Goal: Task Accomplishment & Management: Manage account settings

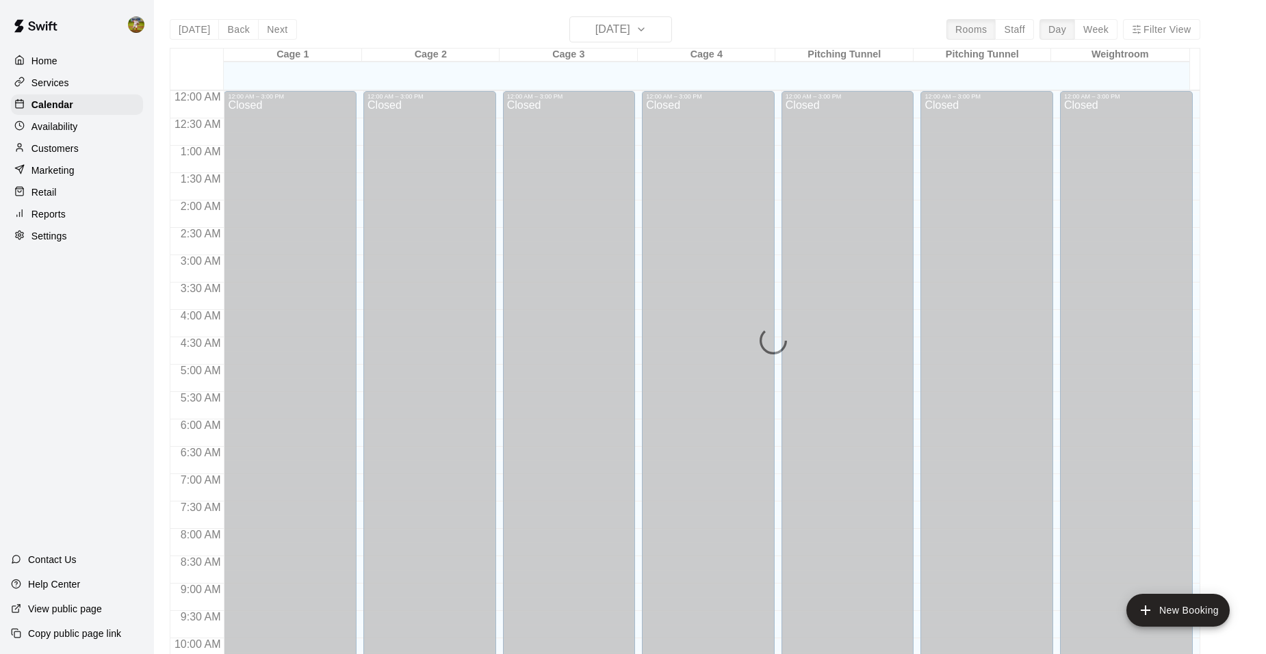
scroll to position [694, 0]
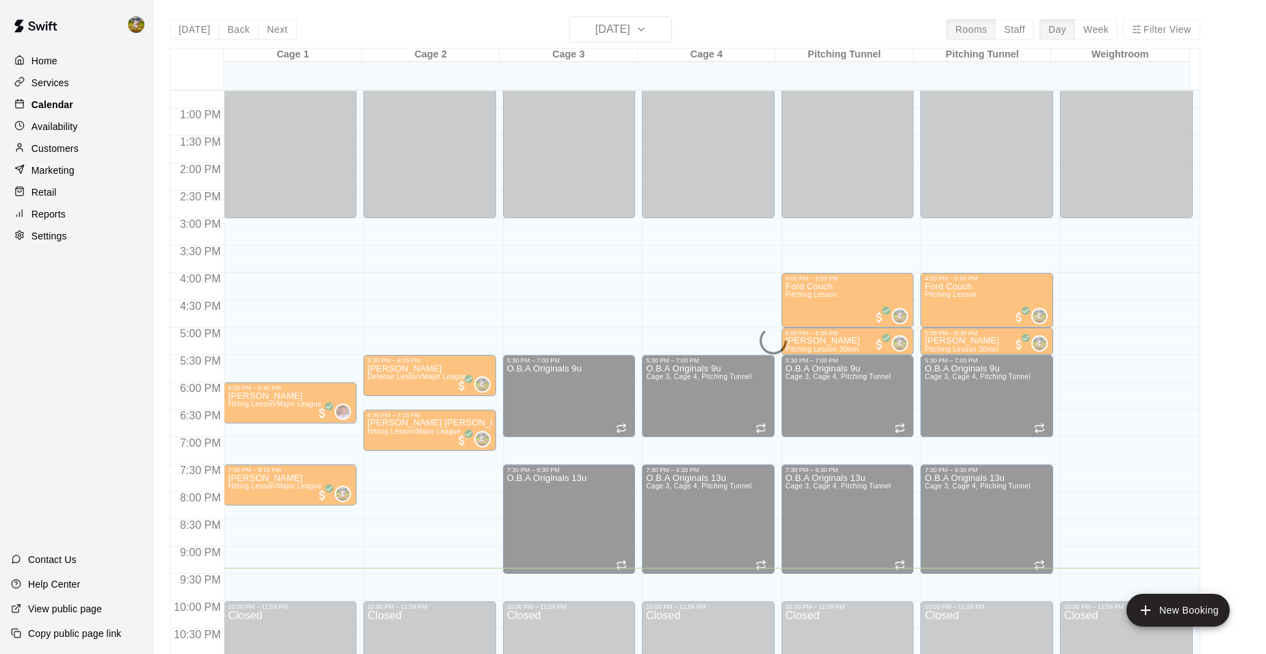
click at [56, 110] on p "Calendar" at bounding box center [52, 105] width 42 height 14
click at [60, 125] on p "Availability" at bounding box center [54, 127] width 47 height 14
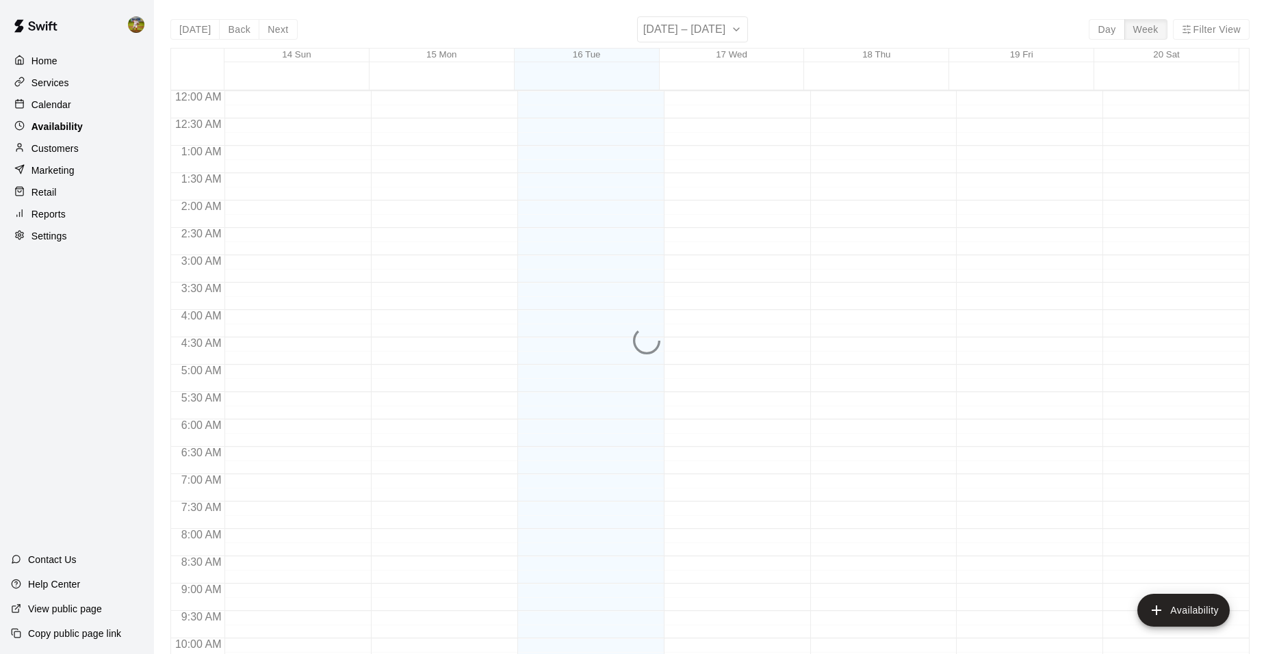
scroll to position [736, 0]
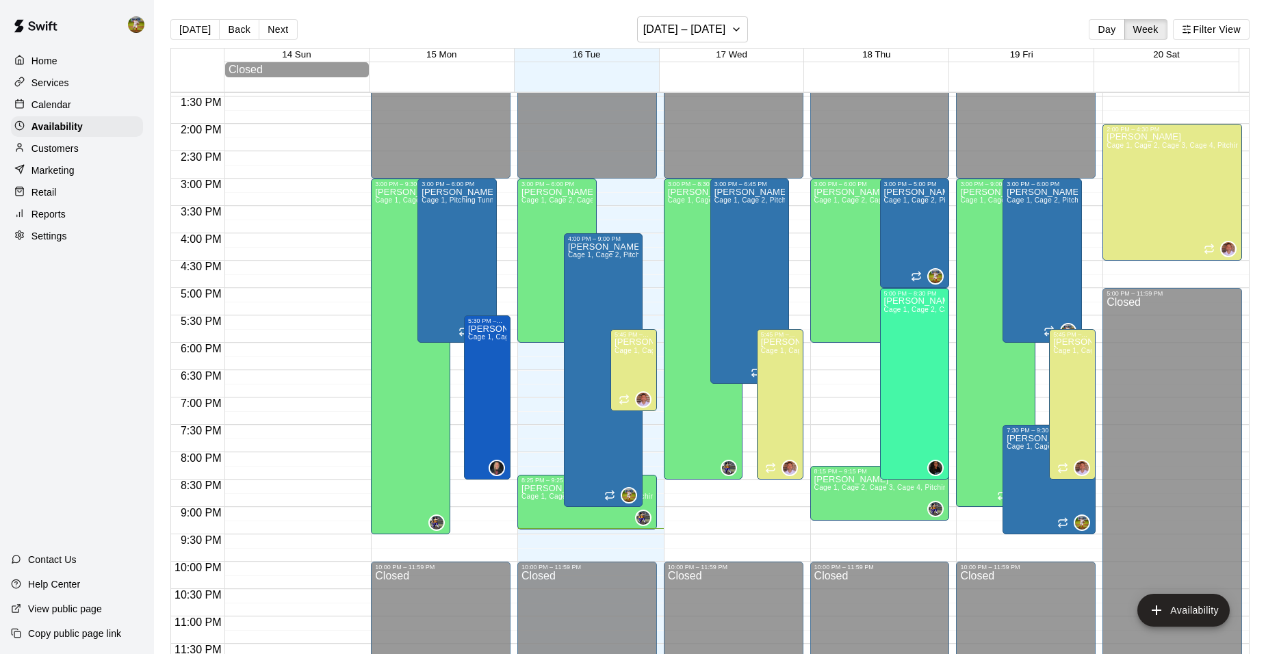
click at [83, 99] on div "Calendar" at bounding box center [77, 104] width 132 height 21
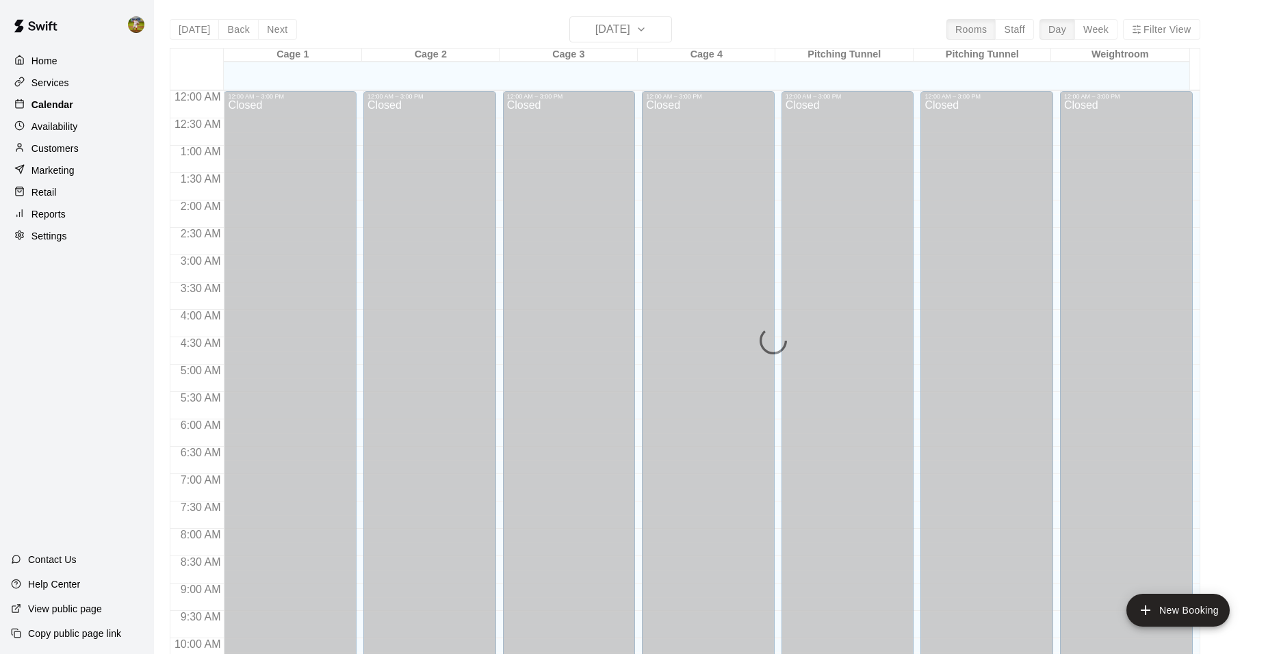
scroll to position [694, 0]
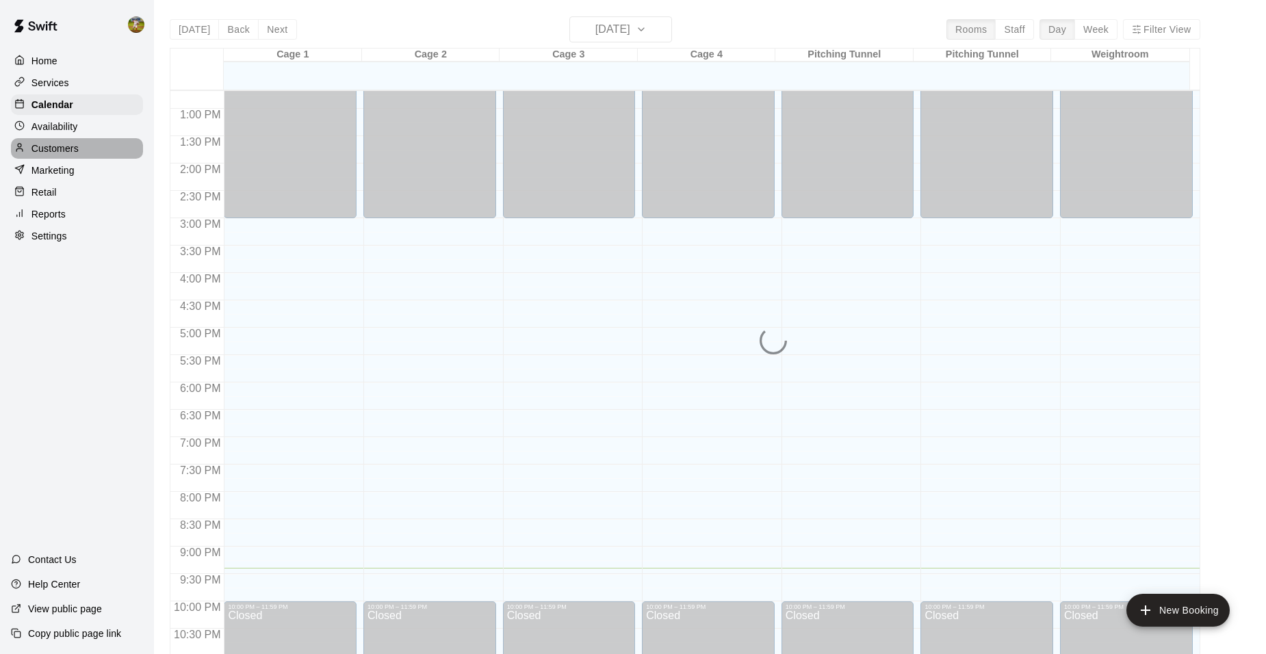
click at [80, 153] on div "Customers" at bounding box center [77, 148] width 132 height 21
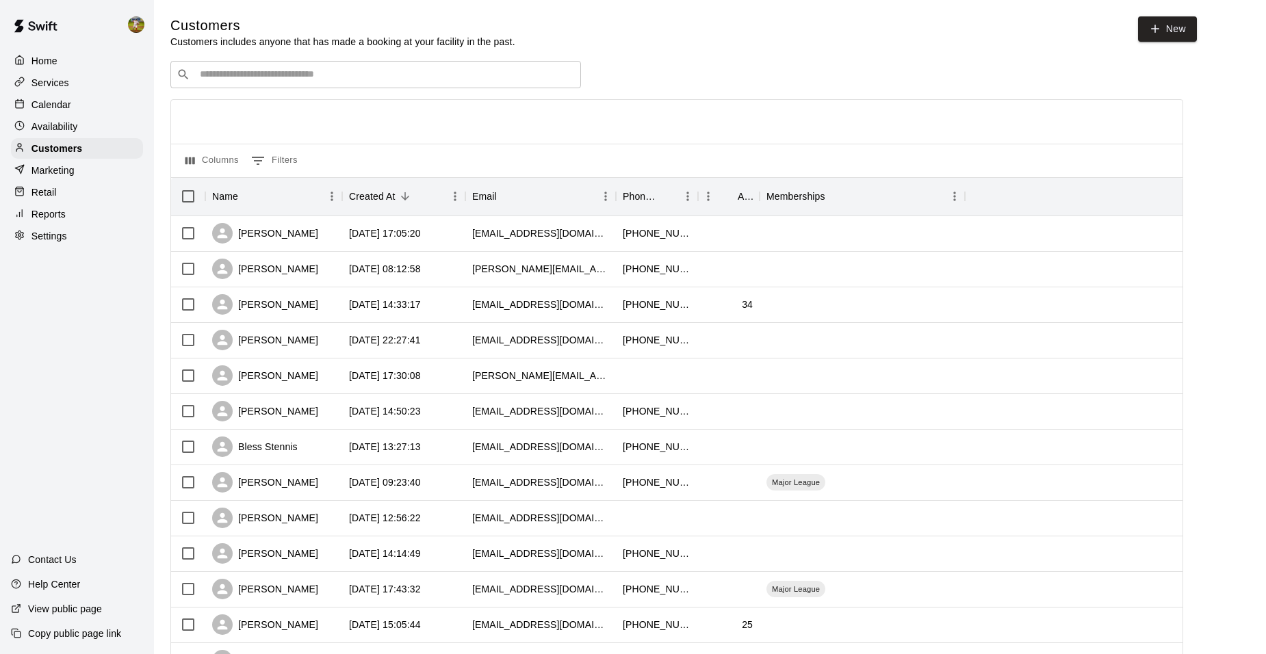
click at [59, 176] on p "Marketing" at bounding box center [52, 171] width 43 height 14
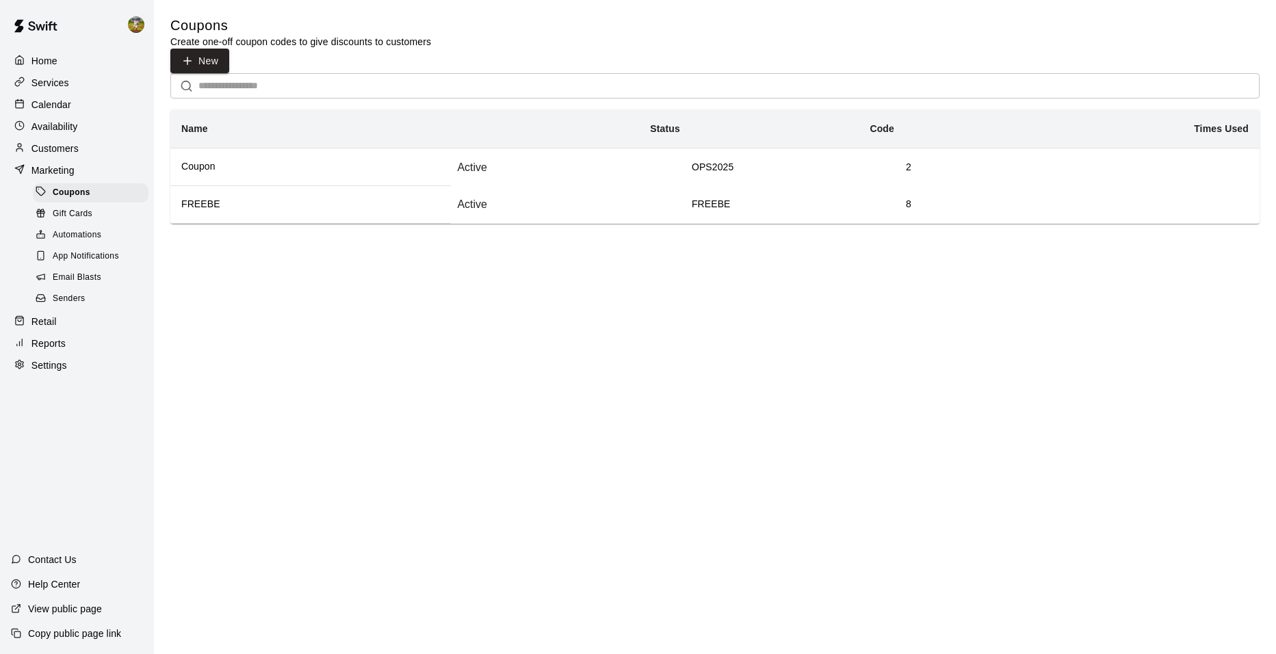
click at [65, 147] on p "Customers" at bounding box center [54, 149] width 47 height 14
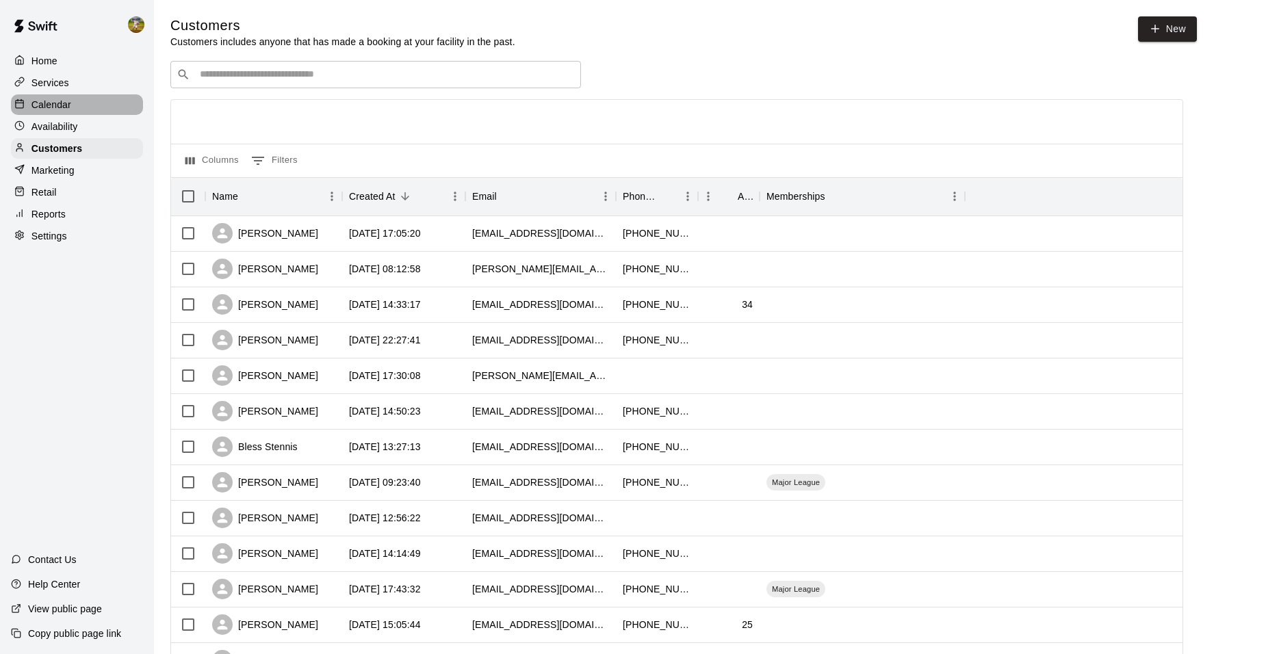
click at [60, 110] on p "Calendar" at bounding box center [51, 105] width 40 height 14
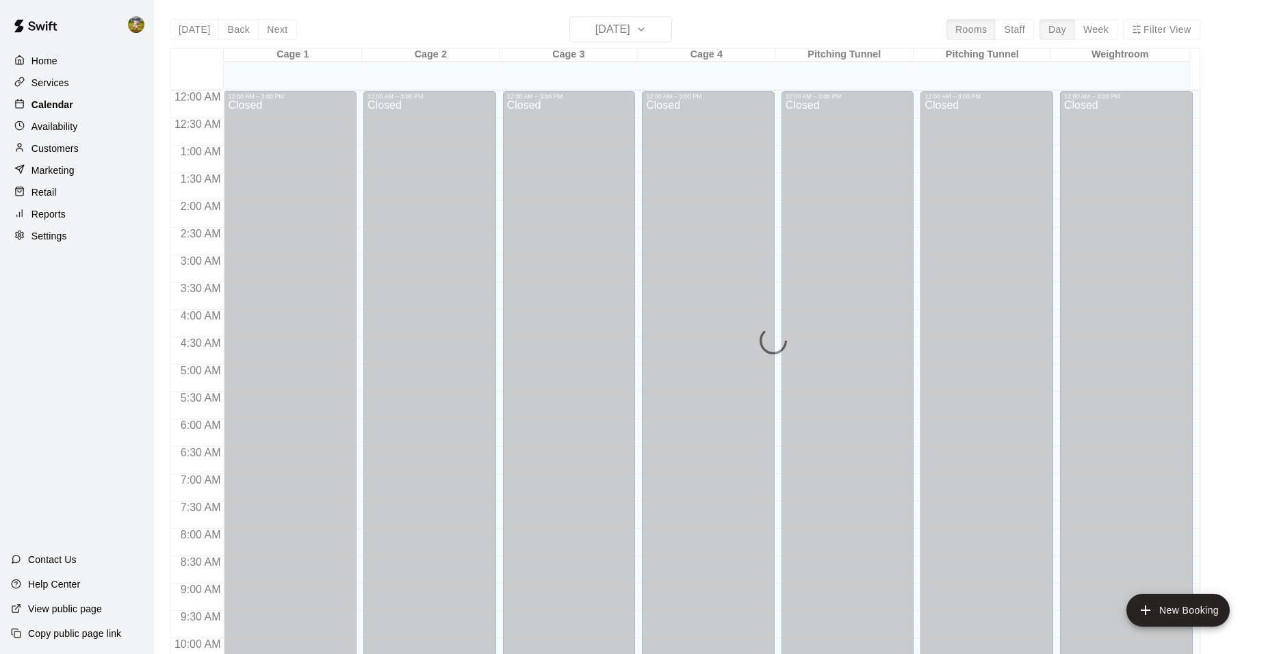
scroll to position [694, 0]
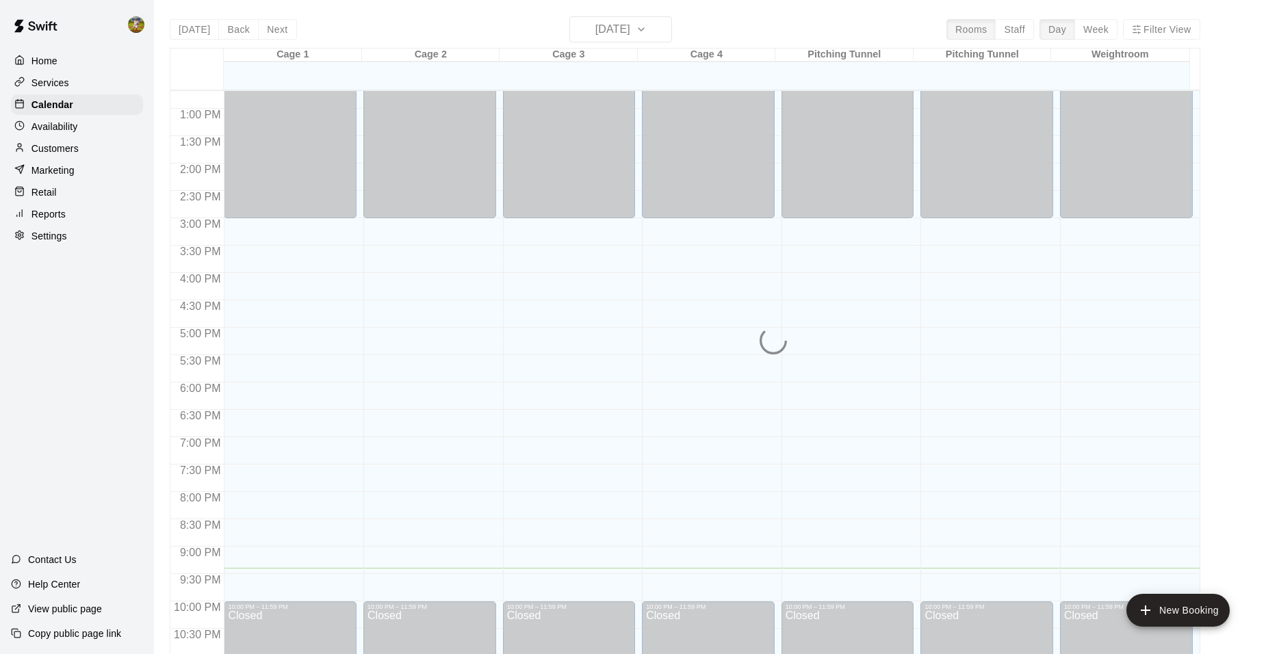
click at [322, 15] on main "Today Back Next Tuesday Sep 16 Rooms Staff Day Week Filter View Cage 1 16 Tue C…" at bounding box center [710, 338] width 1112 height 676
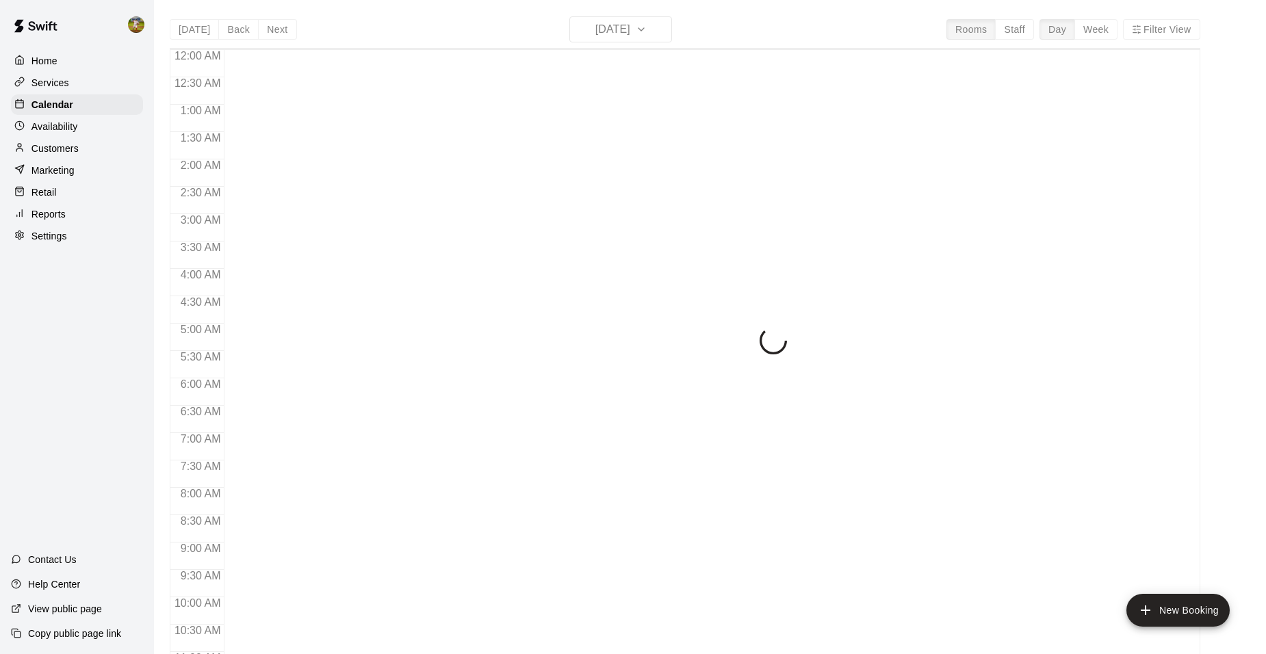
scroll to position [694, 0]
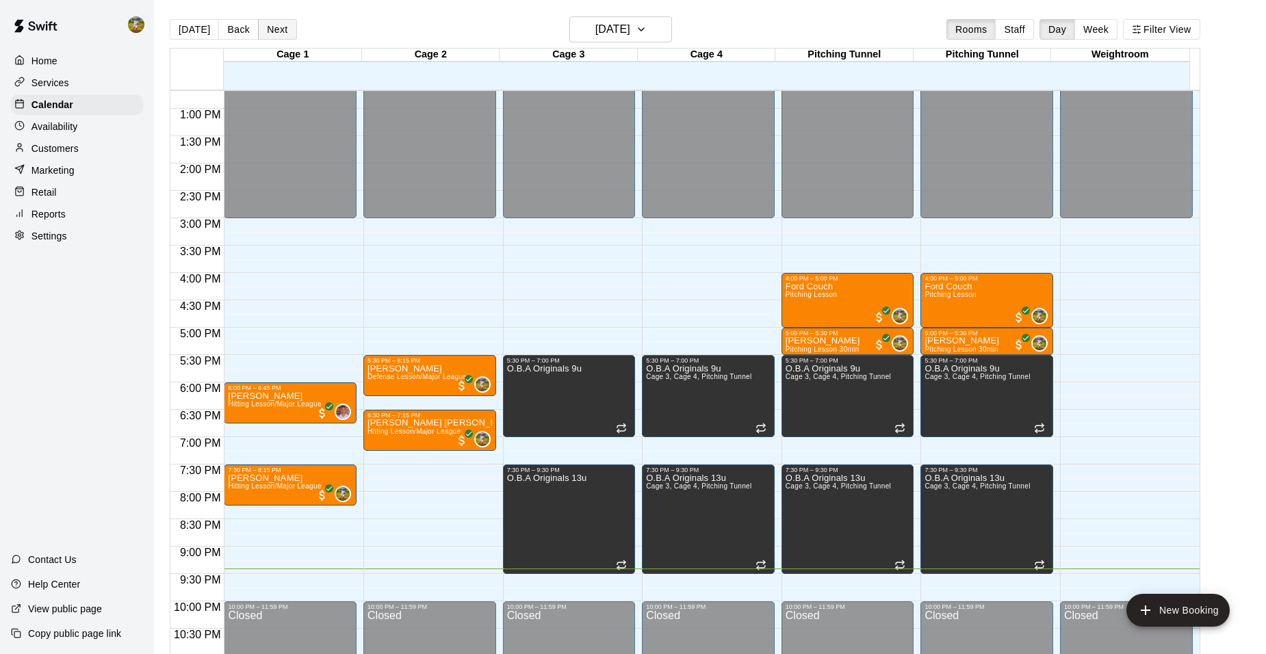
click at [268, 27] on button "Next" at bounding box center [277, 29] width 38 height 21
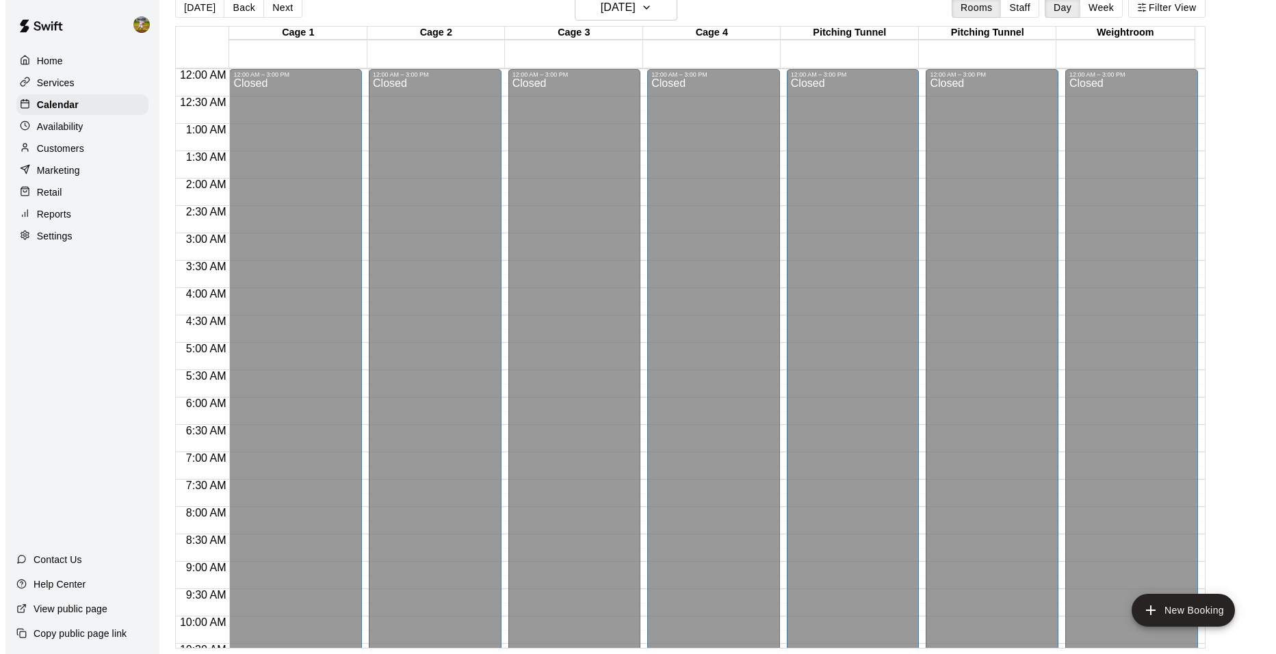
scroll to position [736, 0]
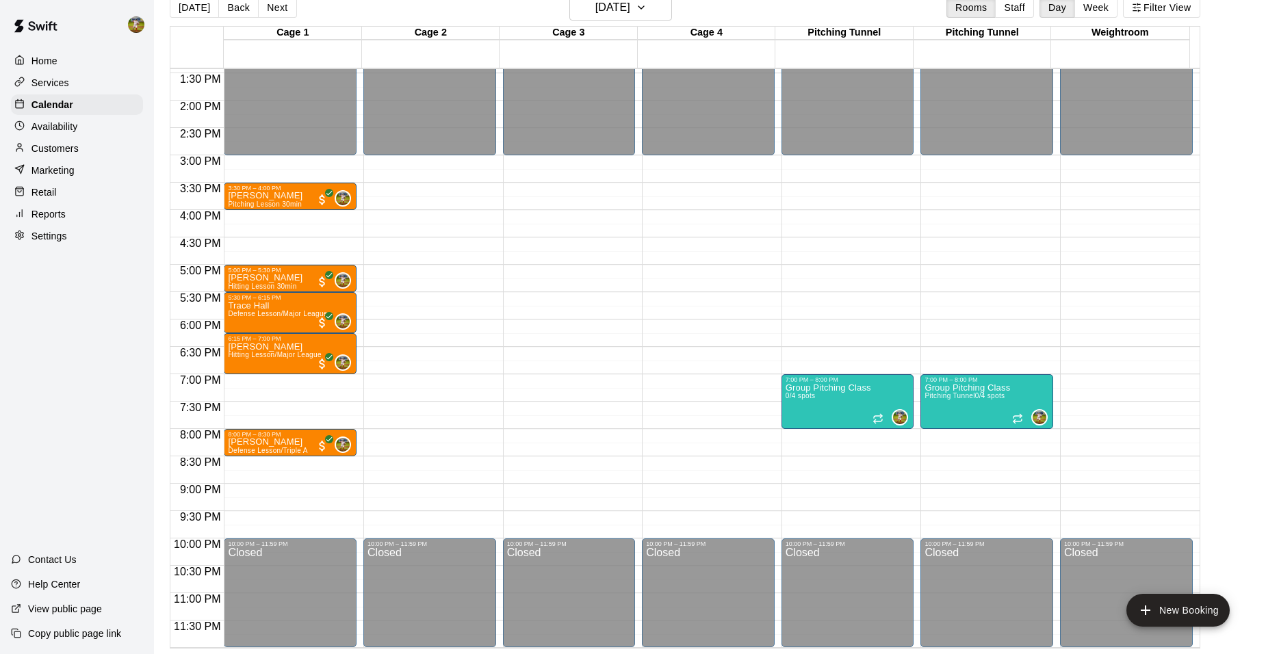
click at [268, 14] on button "Next" at bounding box center [277, 7] width 38 height 21
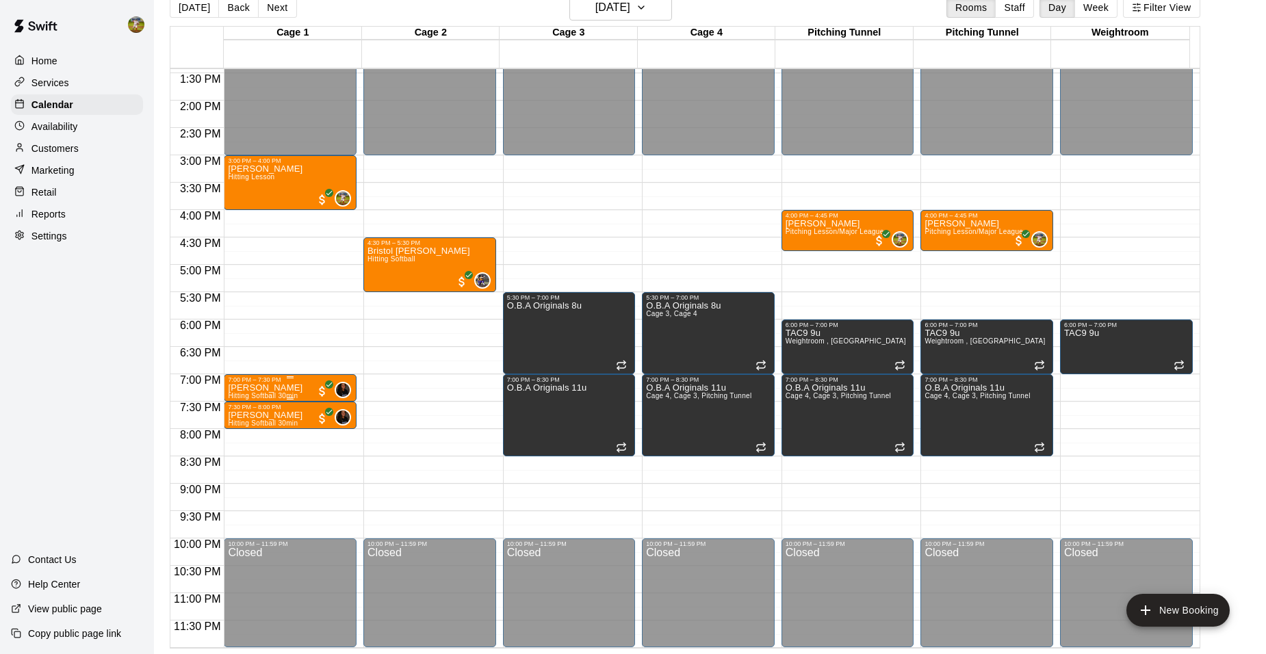
click at [287, 382] on div "7:00 PM – 7:30 PM" at bounding box center [290, 379] width 125 height 7
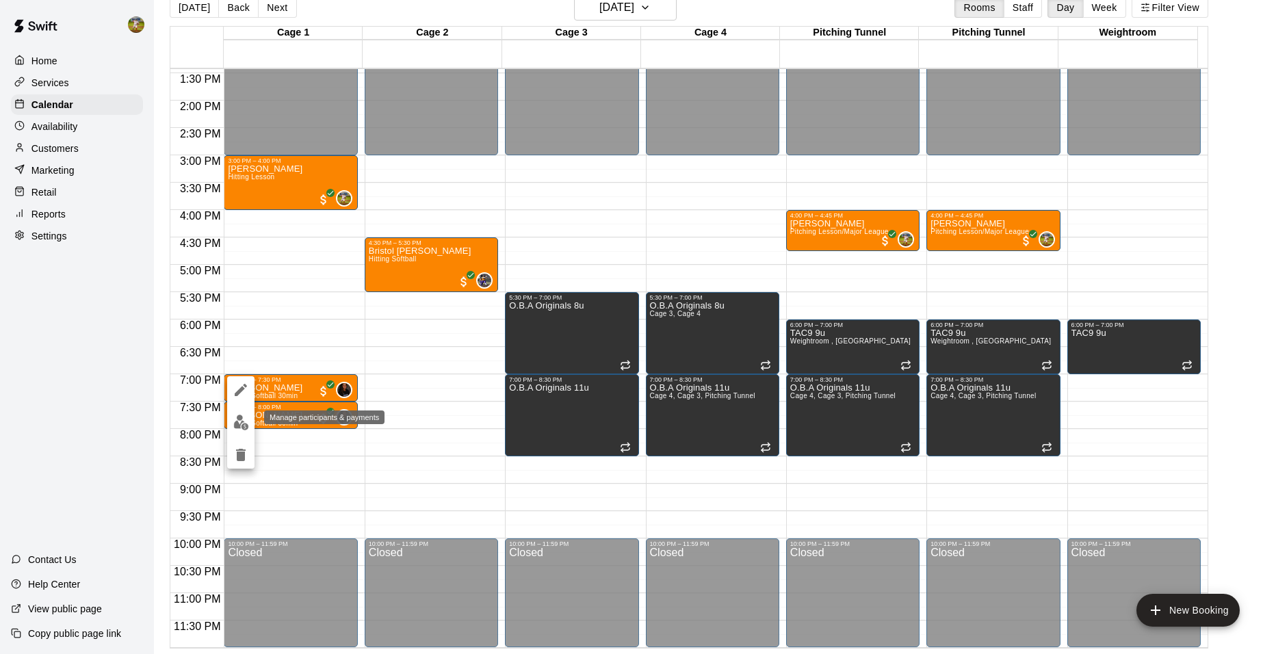
click at [234, 430] on button "edit" at bounding box center [240, 422] width 27 height 27
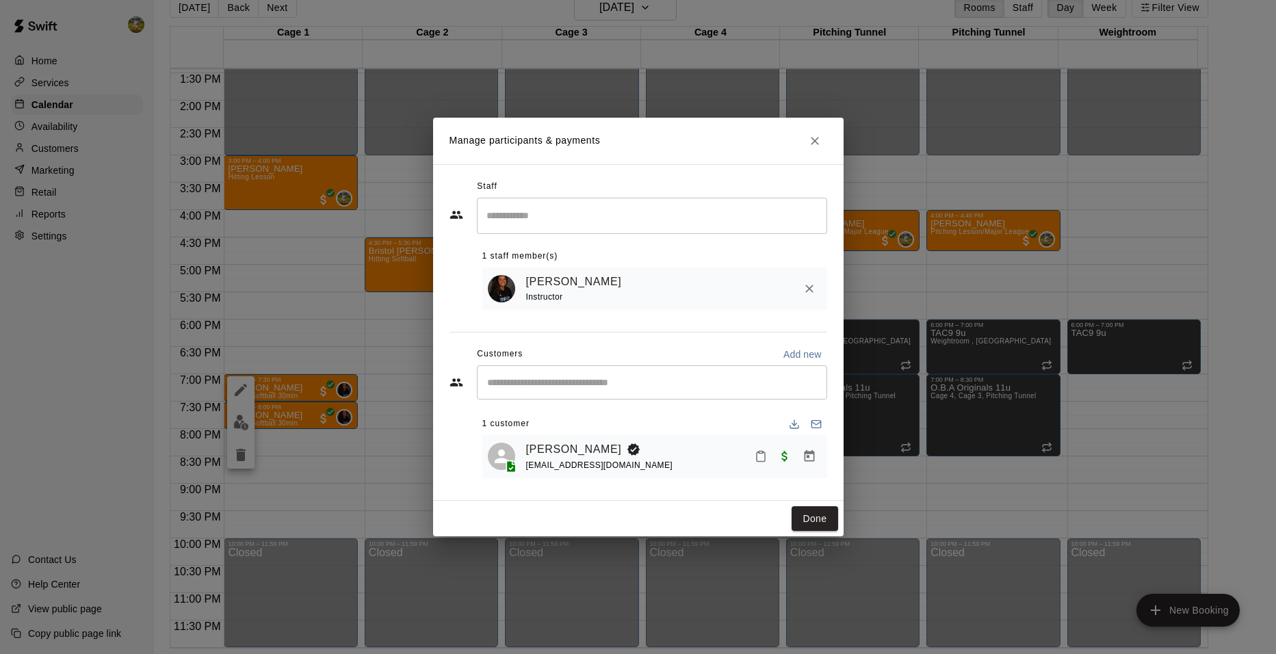
click at [630, 382] on input "Start typing to search customers..." at bounding box center [652, 383] width 338 height 14
type input "******"
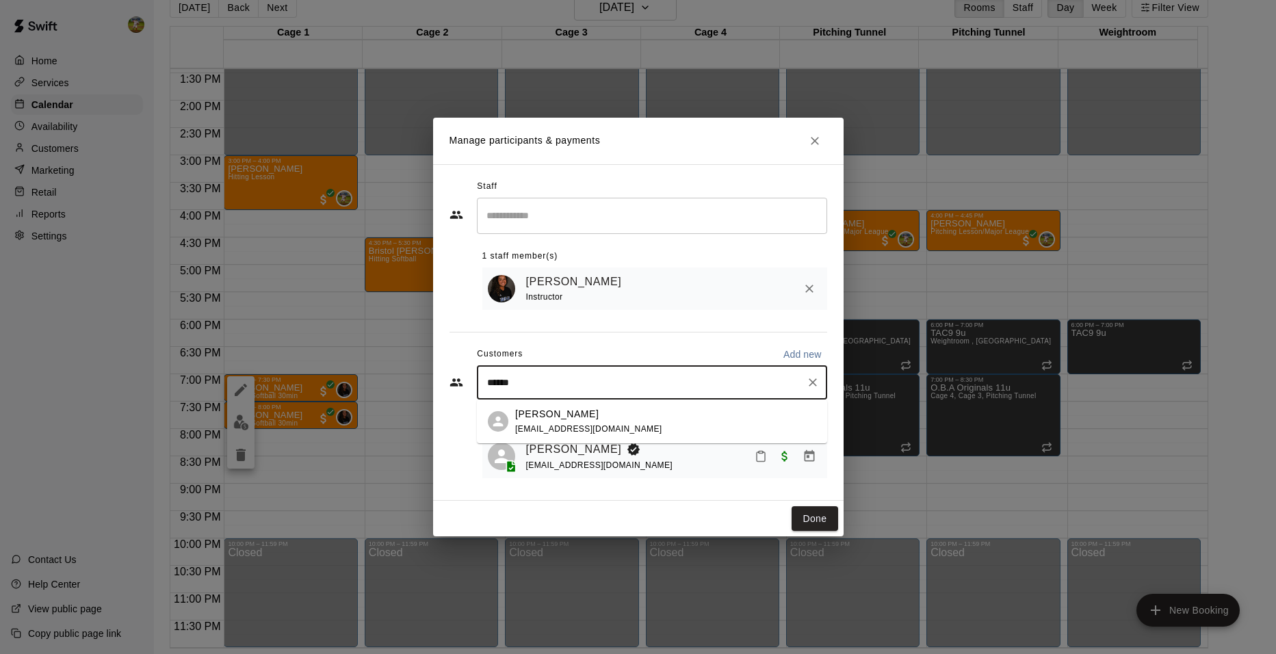
click at [588, 429] on span "[EMAIL_ADDRESS][DOMAIN_NAME]" at bounding box center [588, 429] width 147 height 10
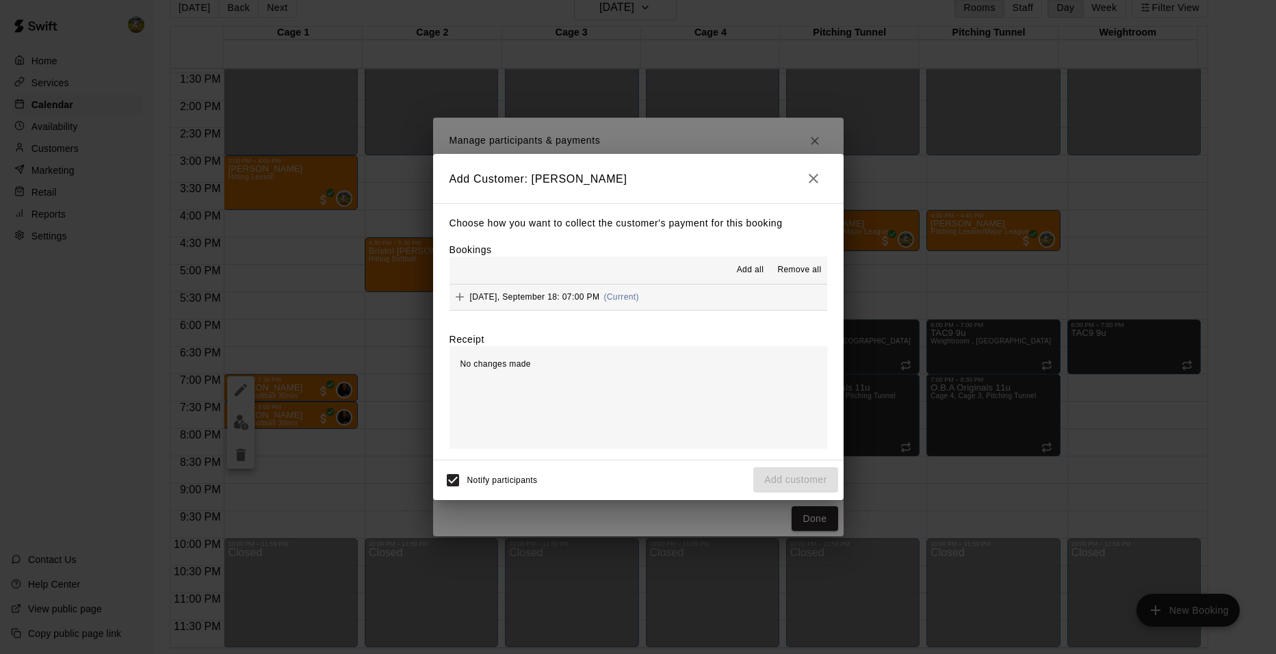
click at [636, 295] on span "(Current)" at bounding box center [622, 297] width 36 height 10
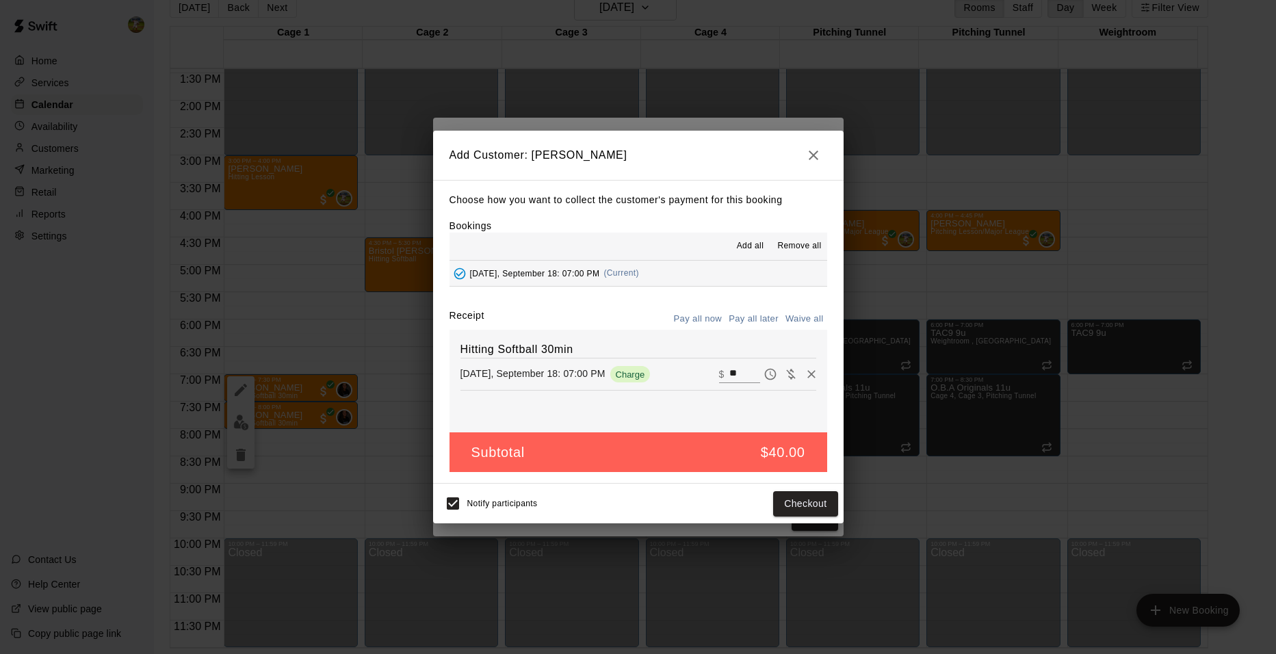
click at [801, 322] on button "Waive all" at bounding box center [804, 319] width 45 height 21
type input "*"
click at [803, 506] on button "Add customer" at bounding box center [795, 503] width 84 height 25
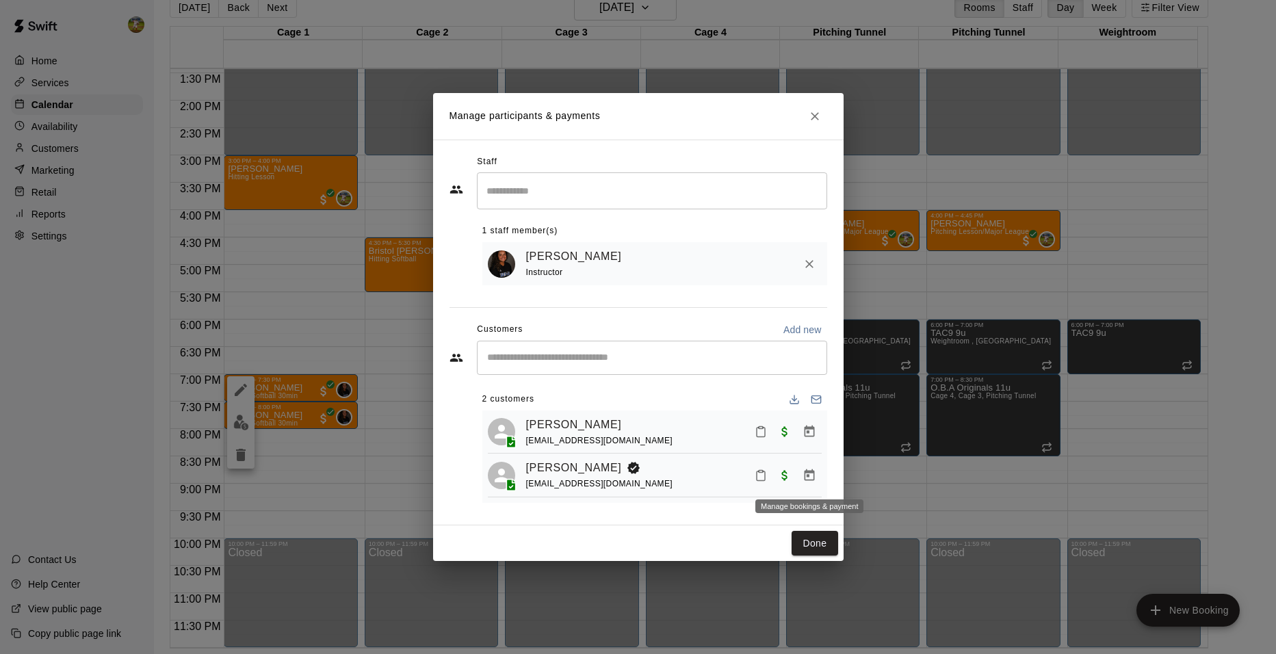
click at [812, 478] on icon "Manage bookings & payment" at bounding box center [810, 476] width 14 height 14
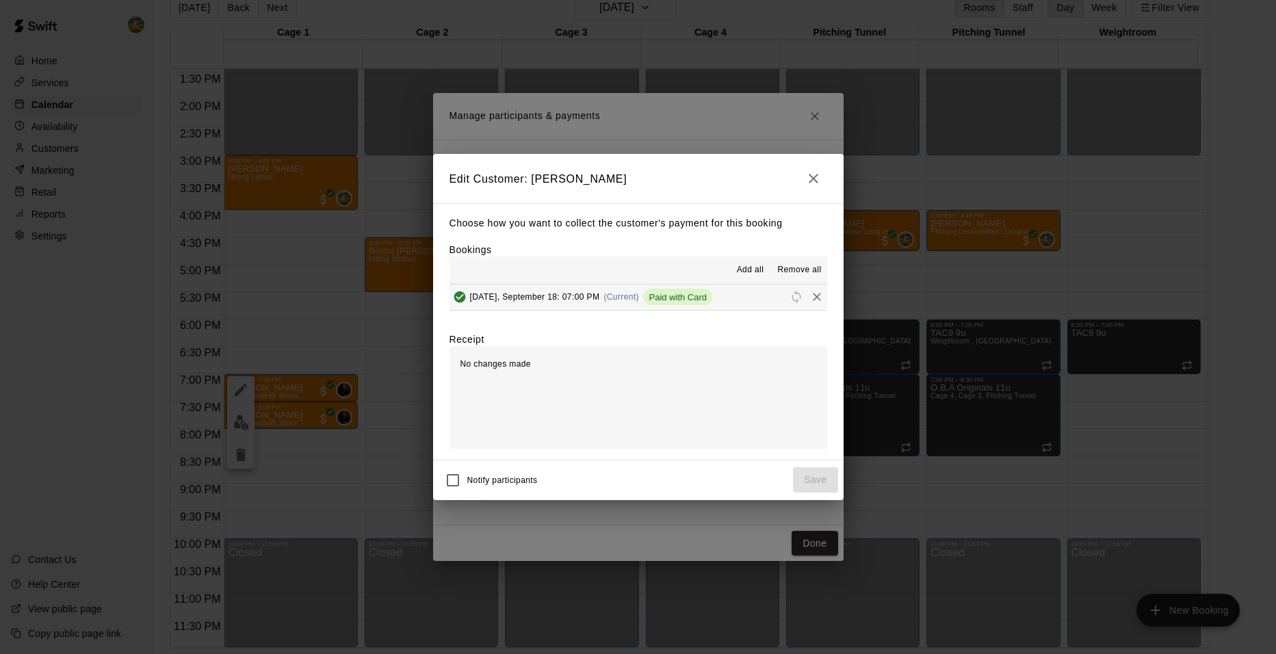
click at [799, 272] on span "Remove all" at bounding box center [799, 270] width 44 height 14
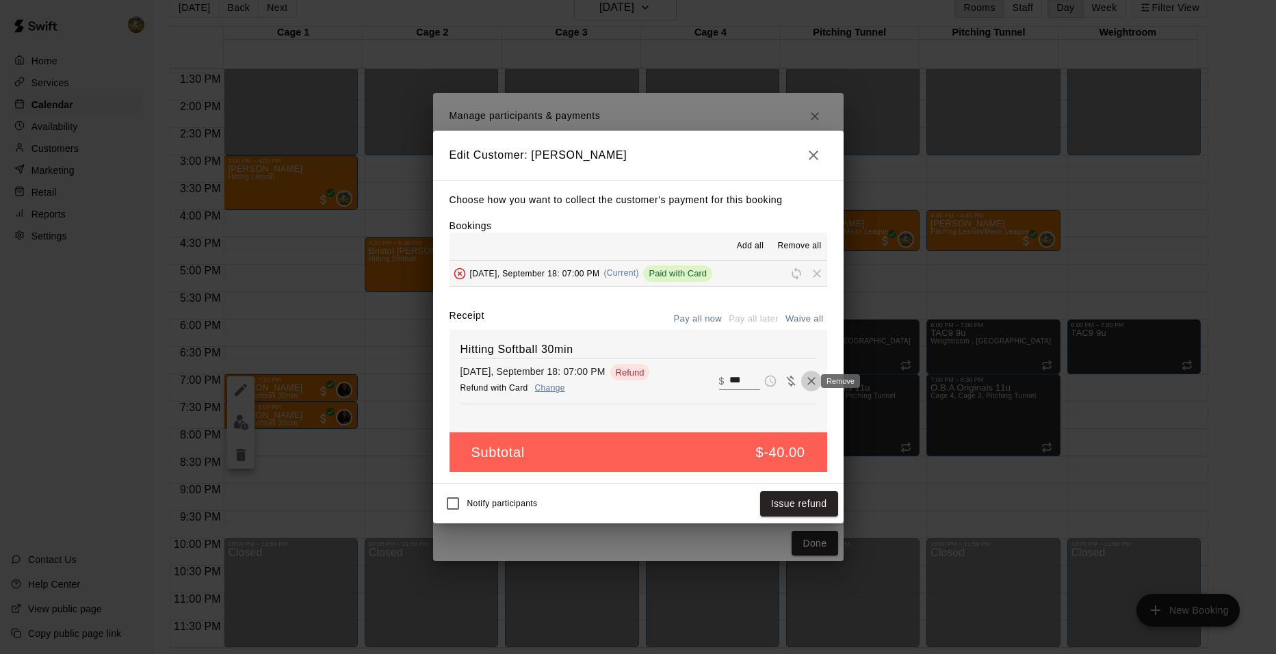
click at [805, 378] on icon "Remove" at bounding box center [812, 381] width 14 height 14
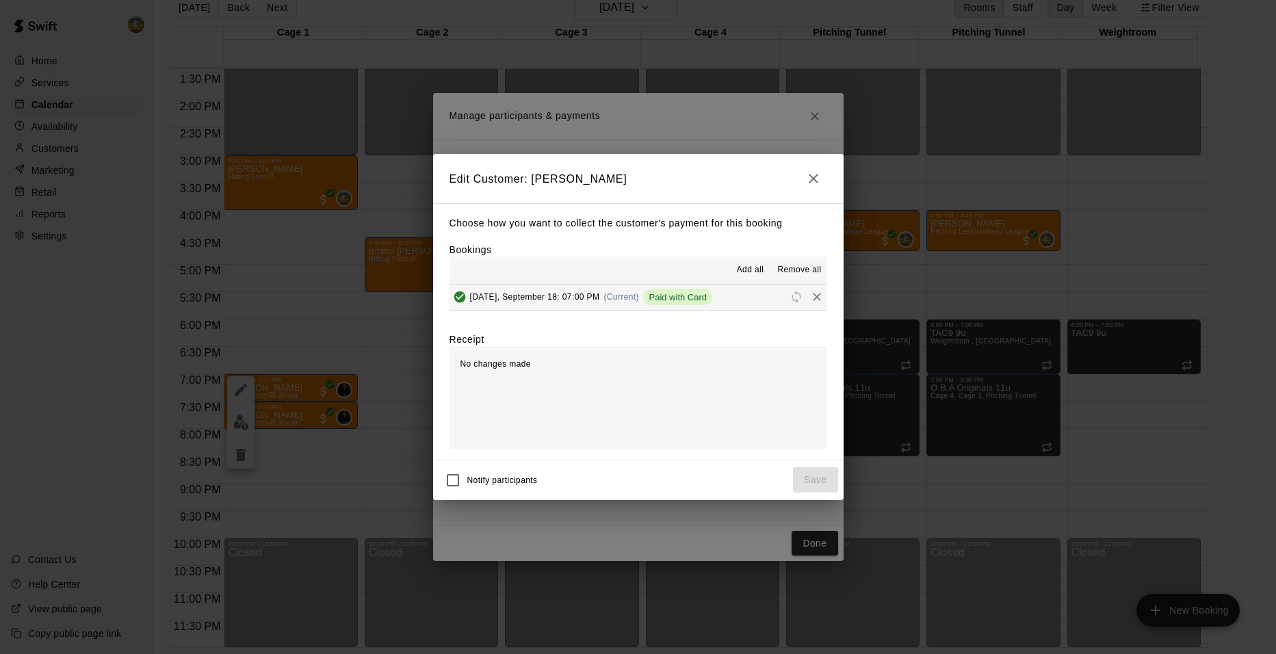
click at [816, 177] on icon "button" at bounding box center [813, 178] width 16 height 16
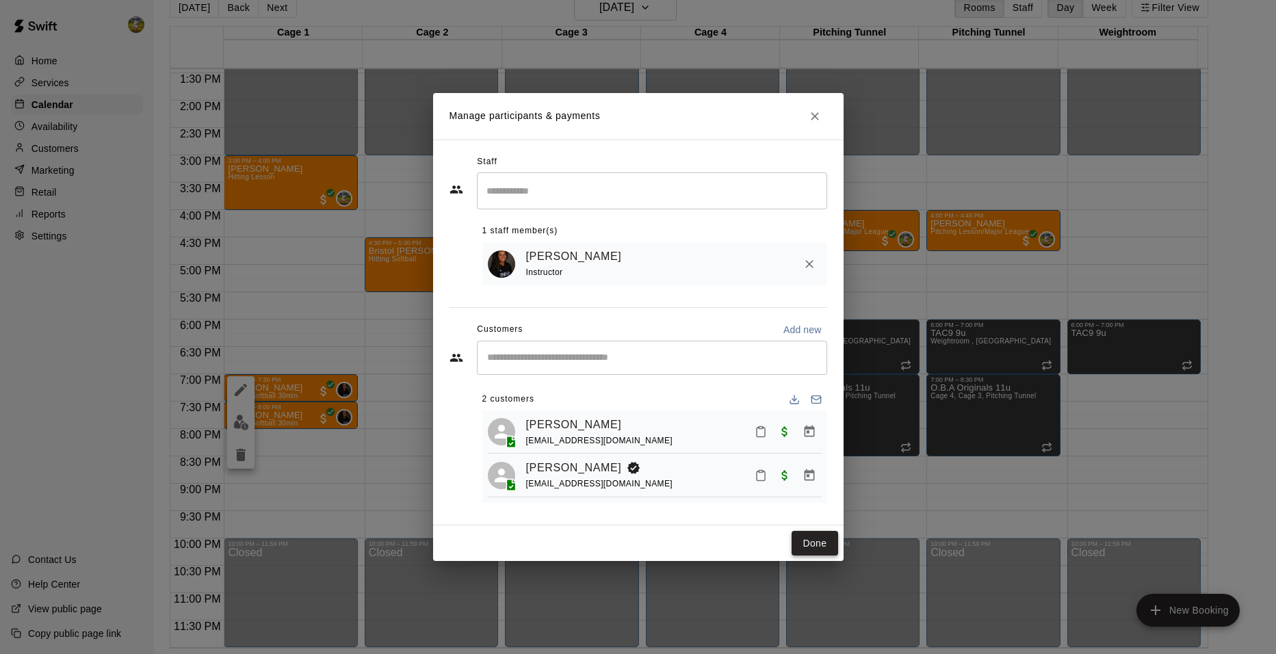
click at [803, 548] on button "Done" at bounding box center [815, 543] width 46 height 25
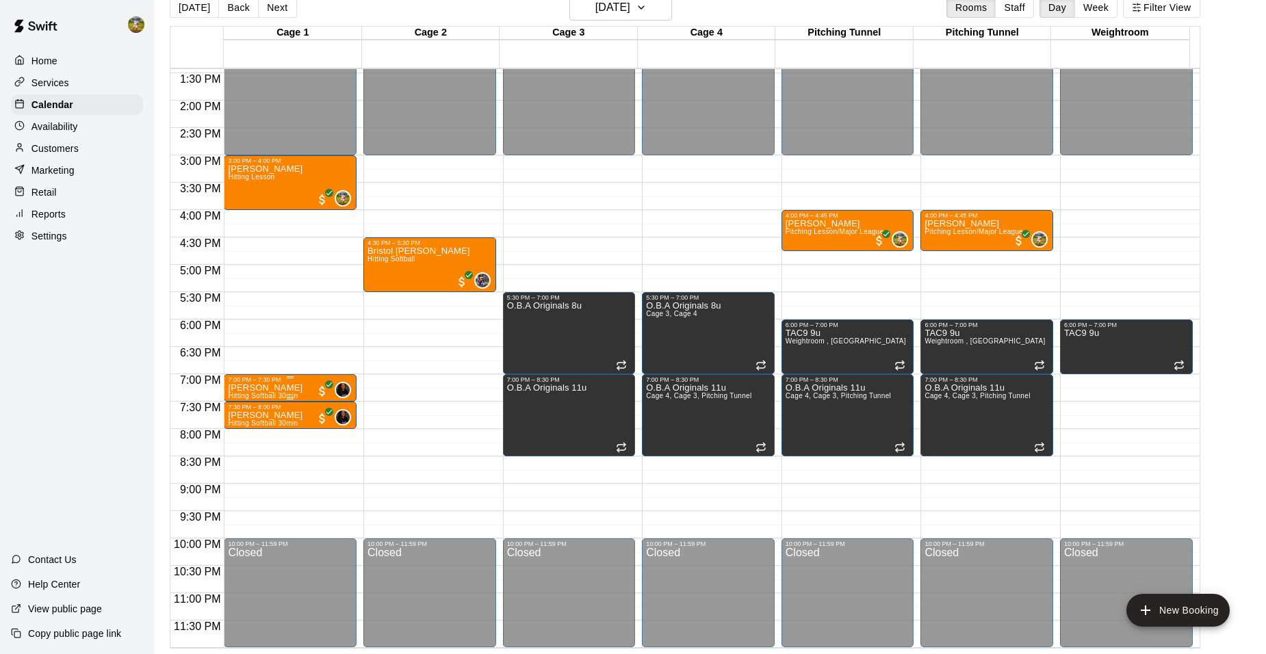
click at [274, 388] on p "[PERSON_NAME]" at bounding box center [265, 388] width 75 height 0
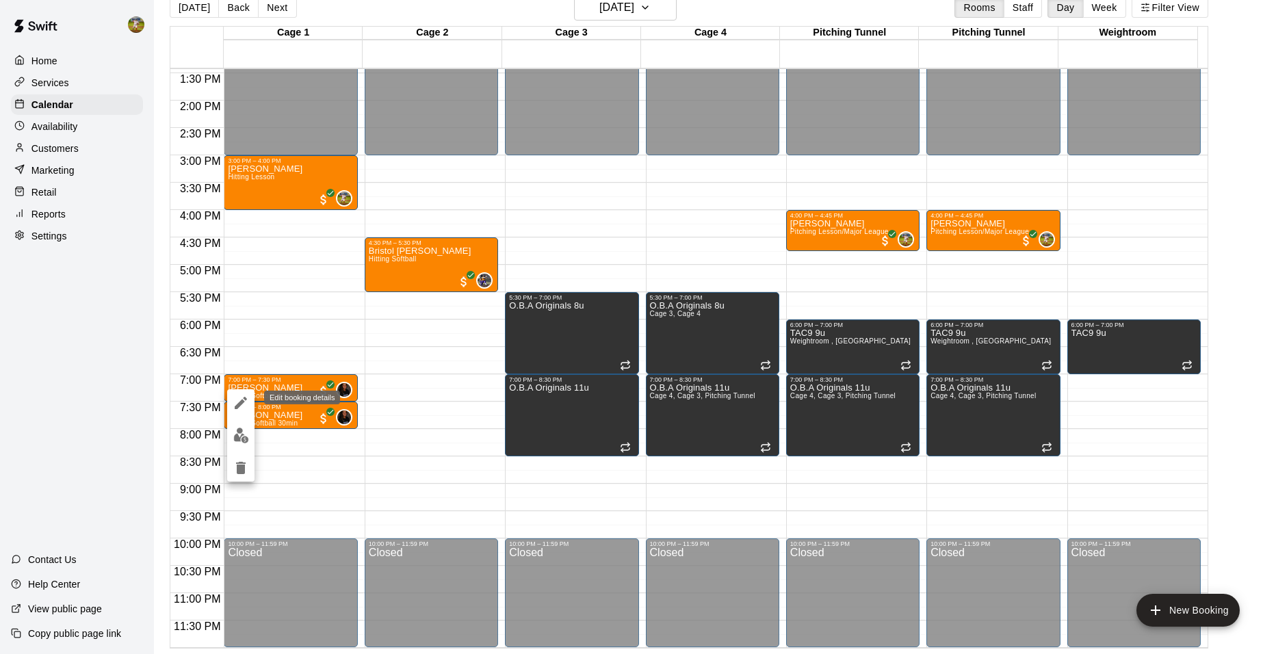
click at [241, 400] on icon "edit" at bounding box center [241, 403] width 16 height 16
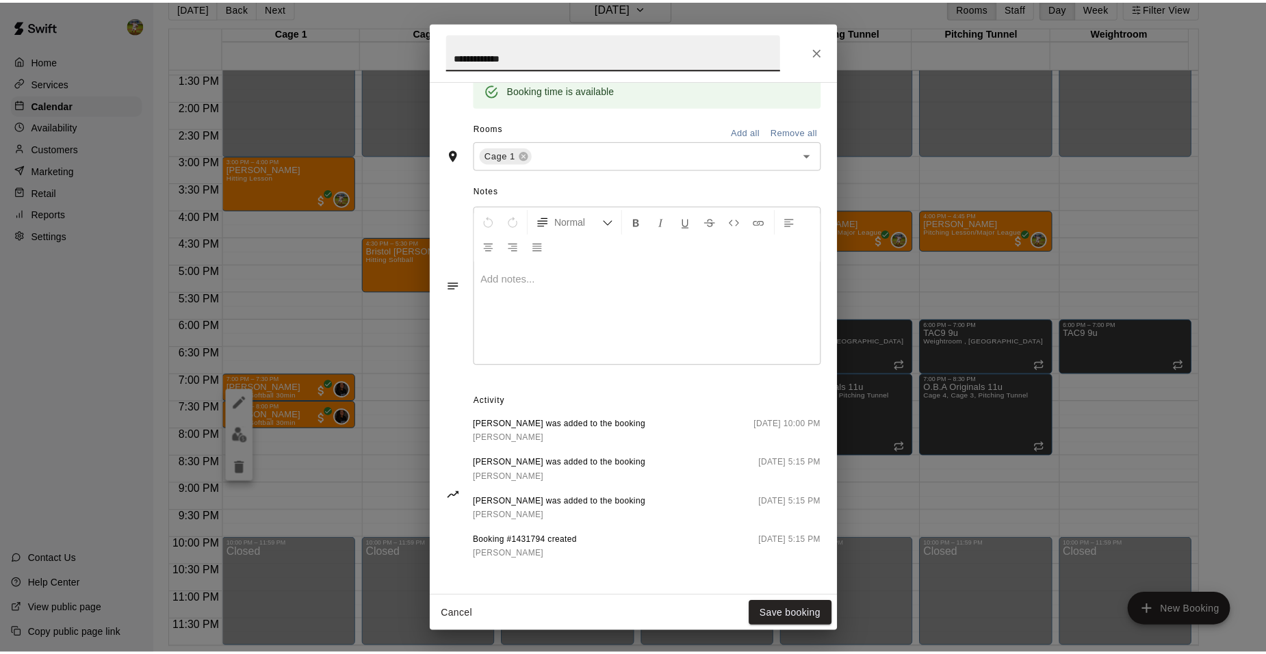
scroll to position [0, 0]
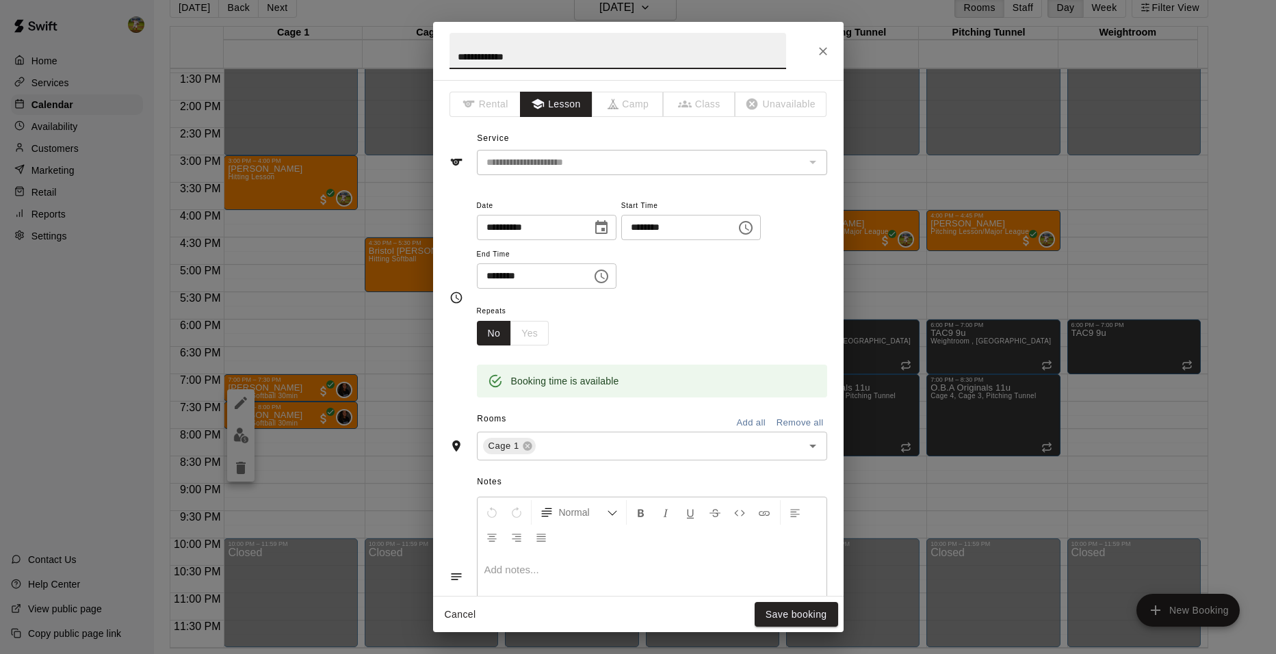
click at [473, 58] on input "**********" at bounding box center [618, 51] width 337 height 36
type input "**********"
click at [777, 606] on button "Save booking" at bounding box center [796, 614] width 83 height 25
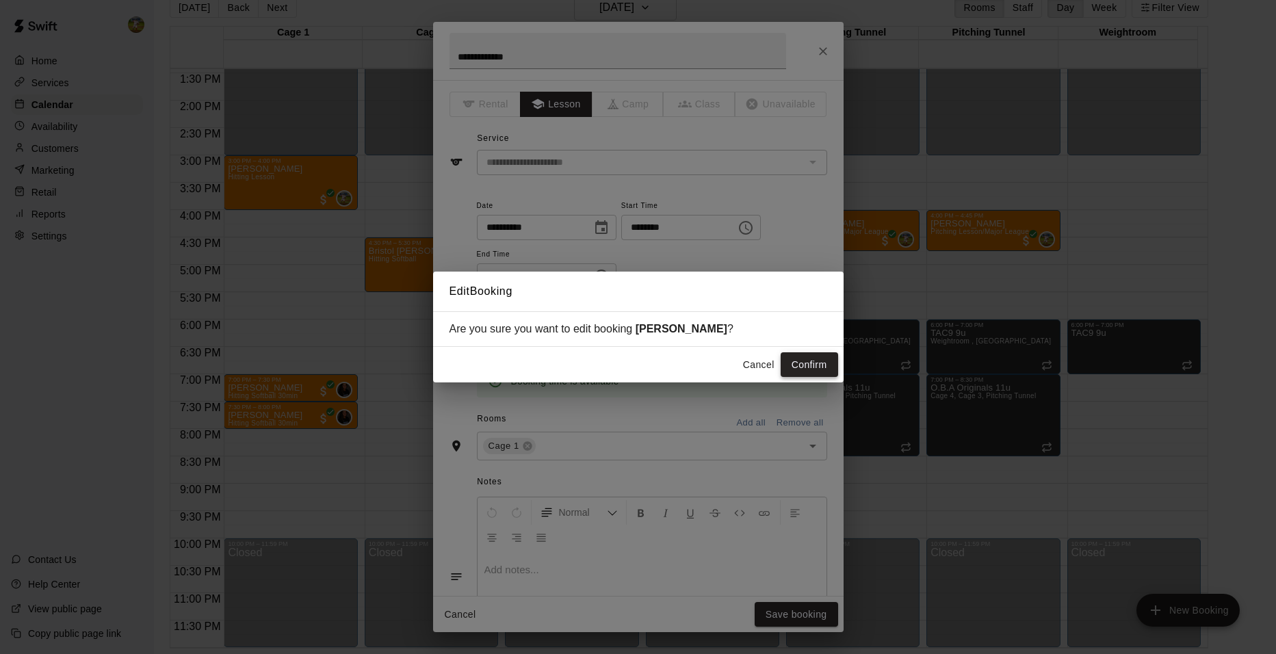
click at [817, 364] on button "Confirm" at bounding box center [809, 364] width 57 height 25
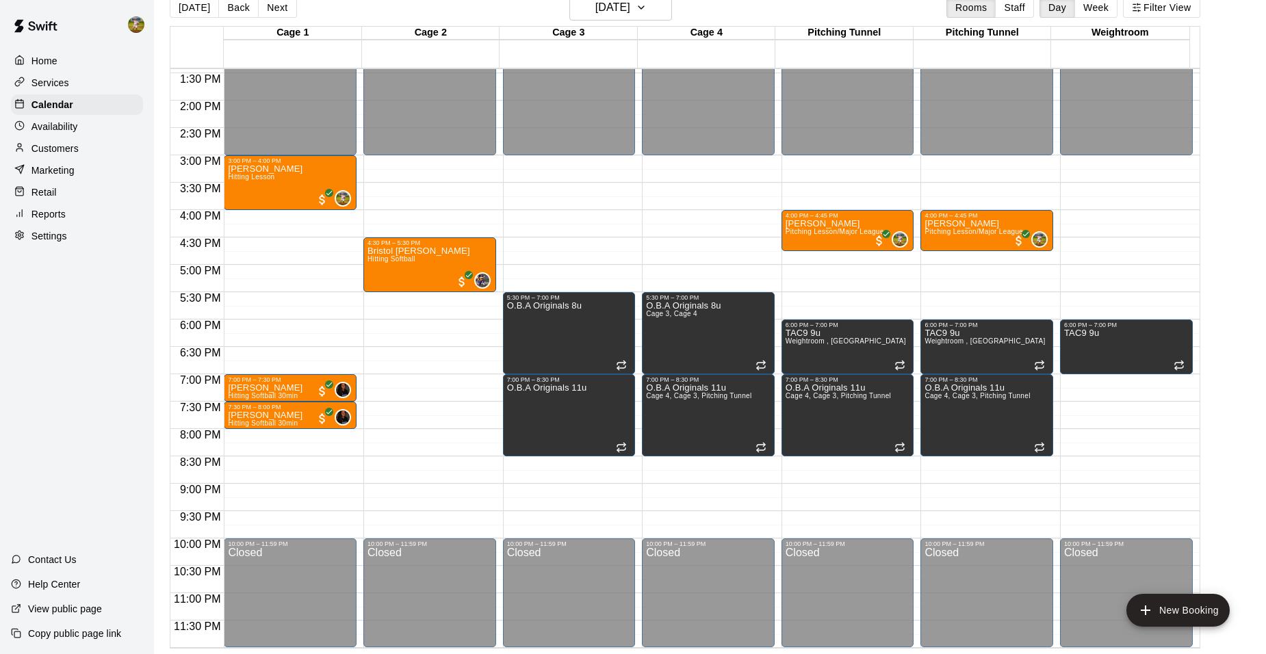
click at [81, 144] on div "Customers" at bounding box center [77, 148] width 132 height 21
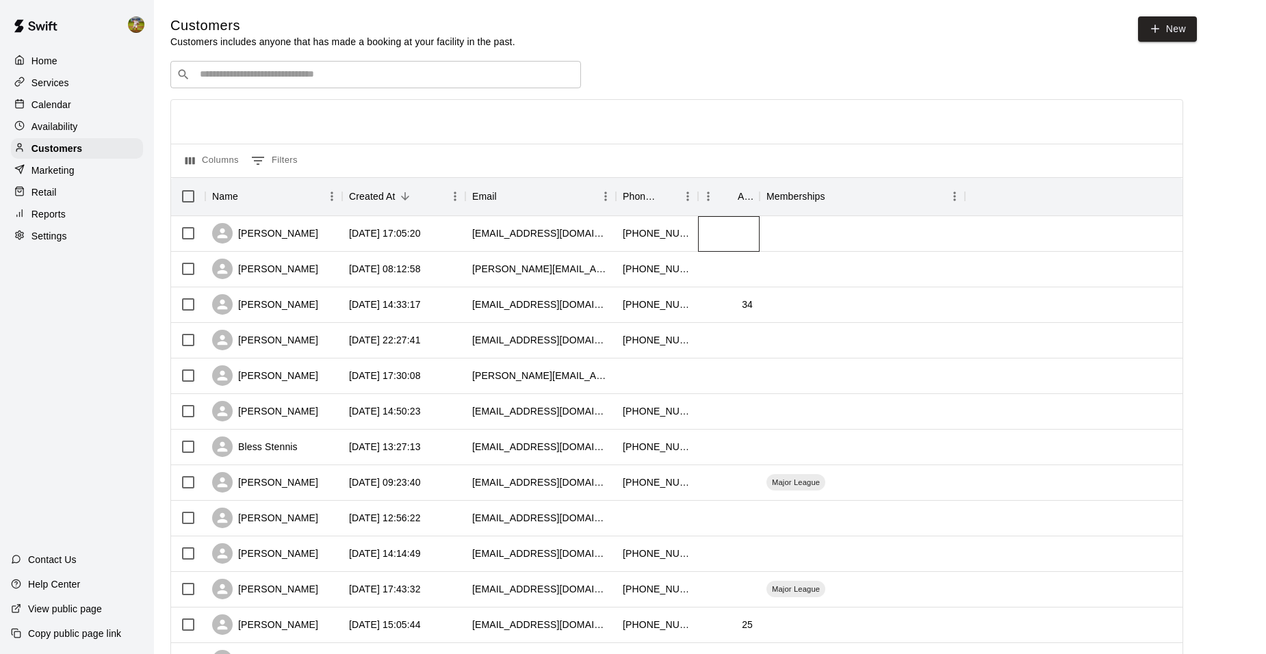
click at [735, 241] on div at bounding box center [729, 234] width 62 height 36
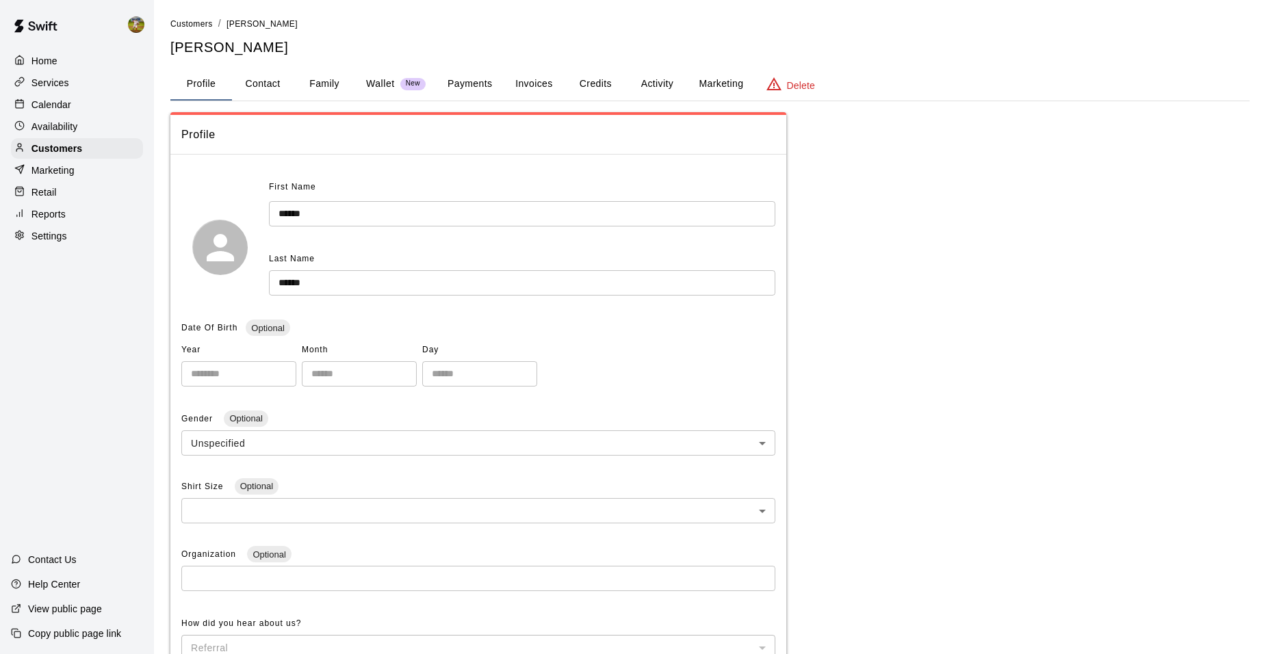
click at [261, 83] on button "Contact" at bounding box center [263, 84] width 62 height 33
select select "**"
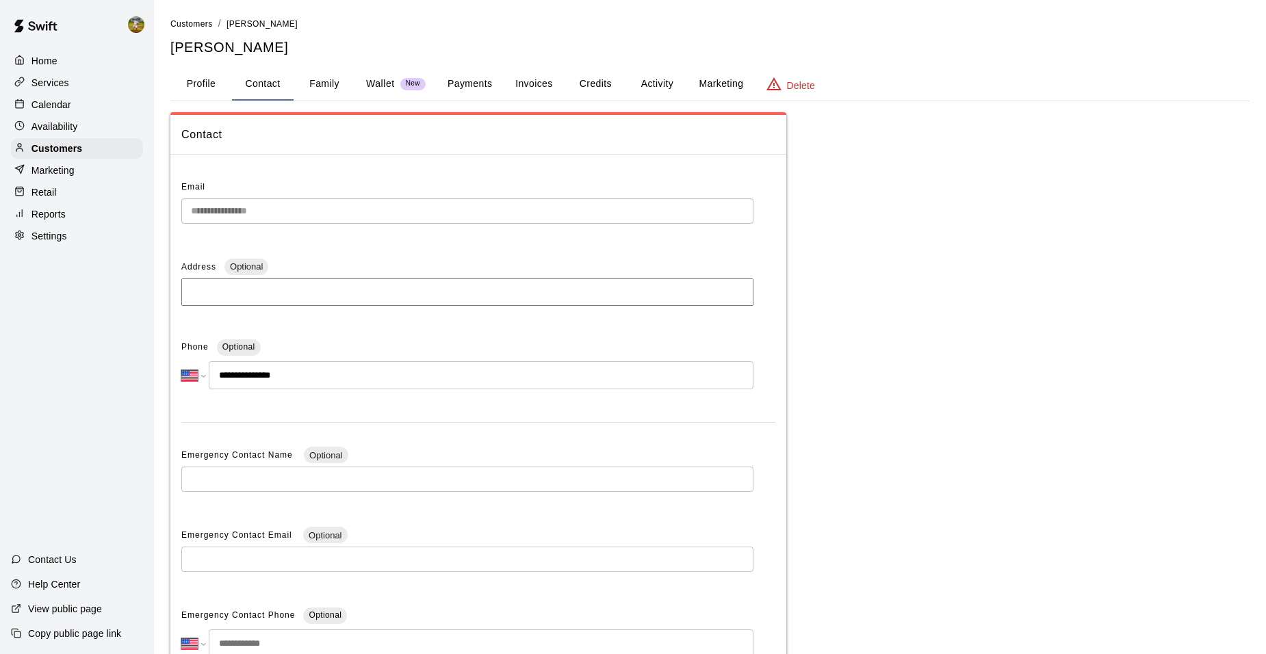
click at [348, 90] on button "Family" at bounding box center [325, 84] width 62 height 33
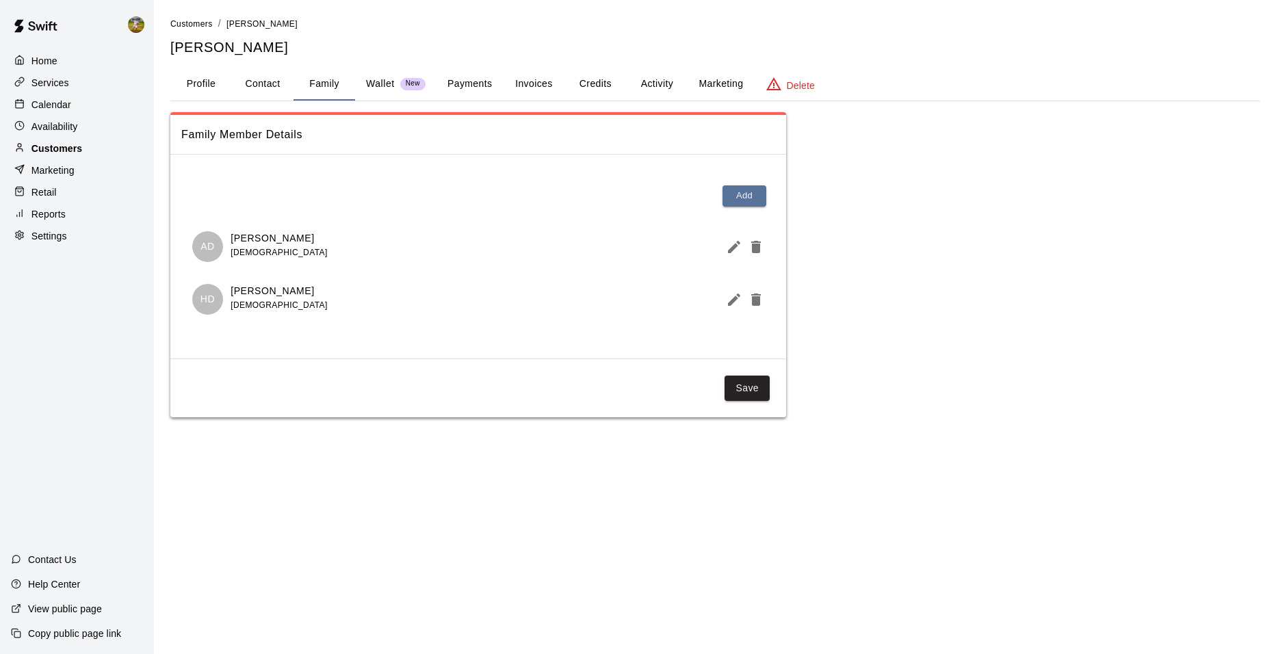
click at [66, 153] on p "Customers" at bounding box center [56, 149] width 51 height 14
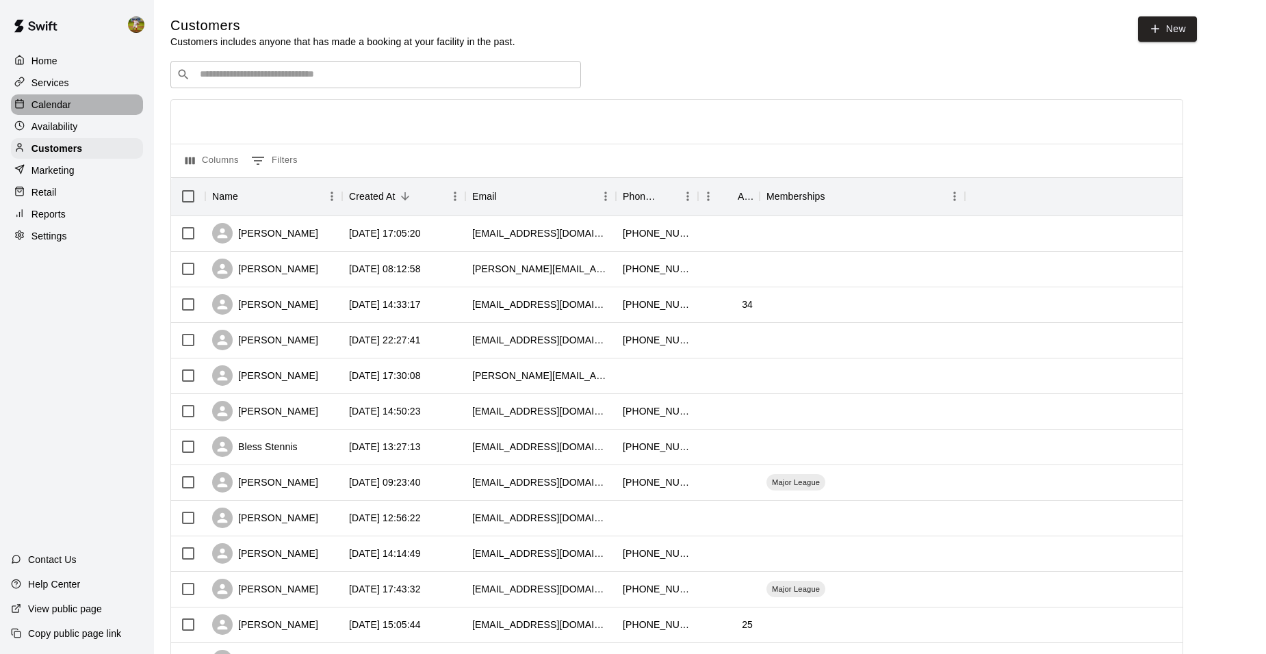
click at [64, 103] on p "Calendar" at bounding box center [51, 105] width 40 height 14
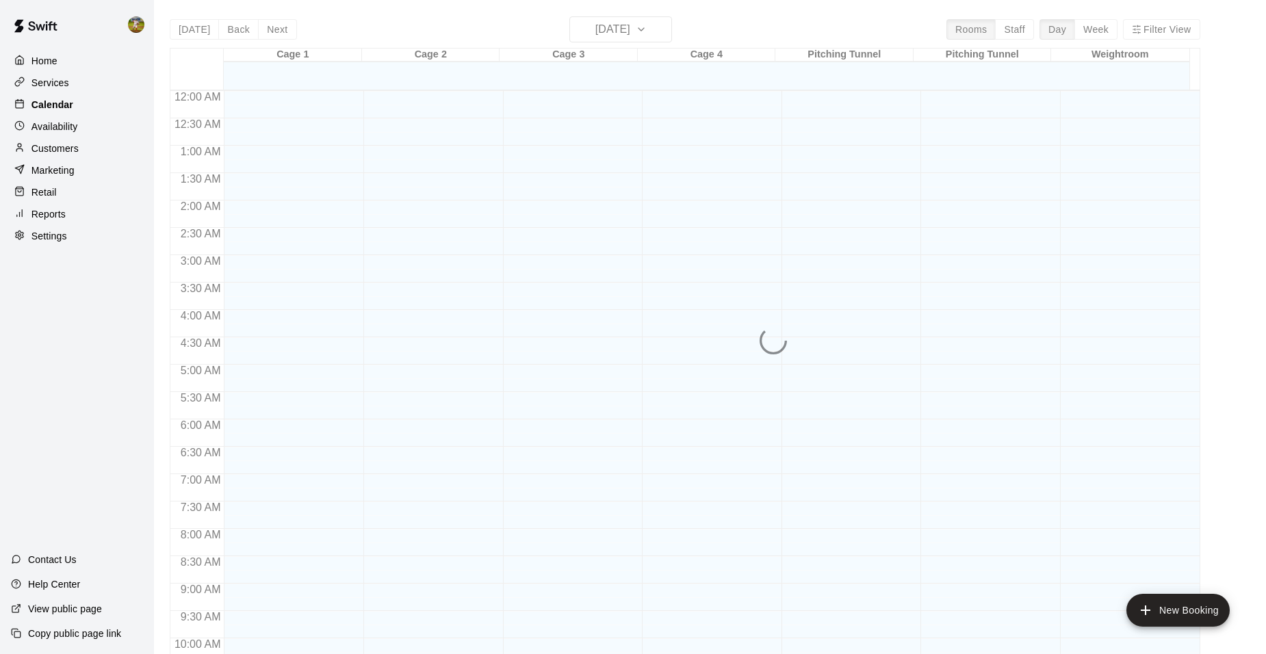
scroll to position [694, 0]
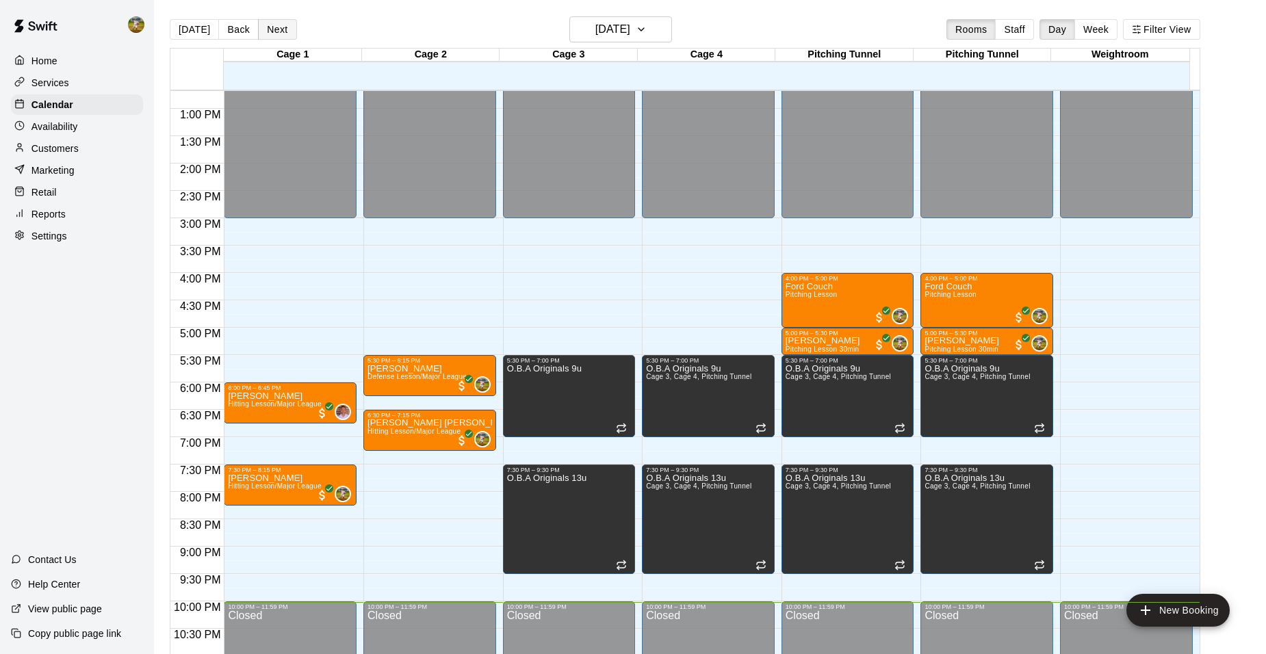
click at [275, 36] on button "Next" at bounding box center [277, 29] width 38 height 21
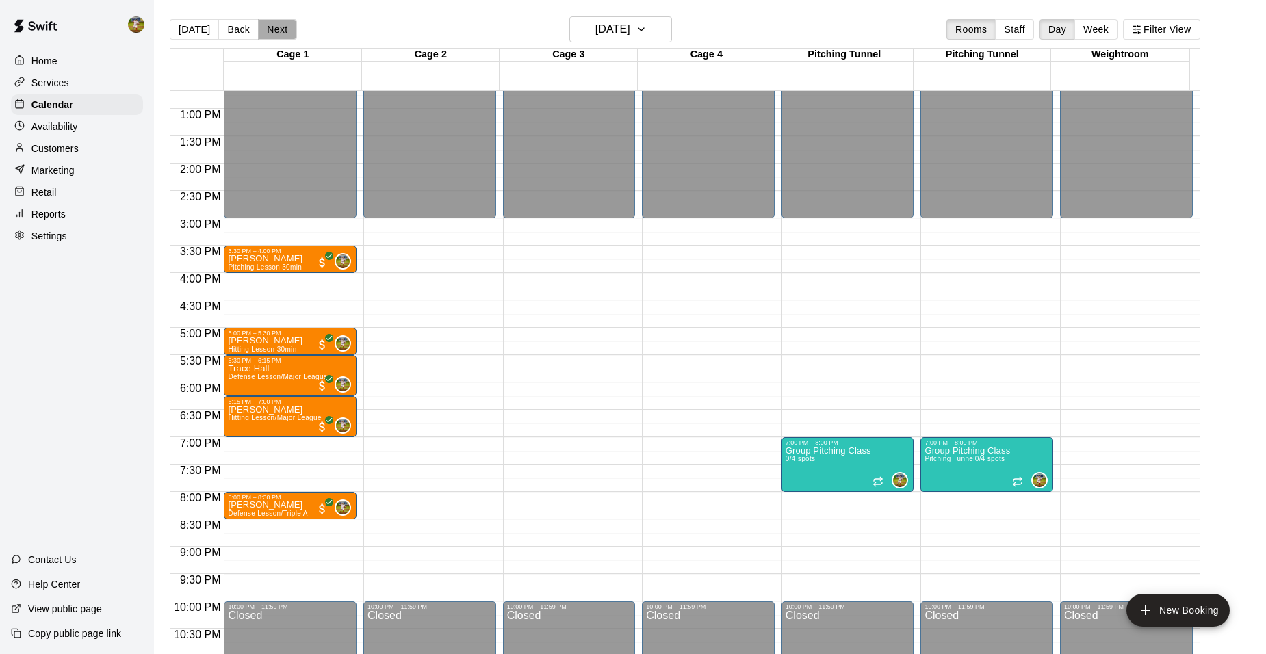
click at [275, 36] on button "Next" at bounding box center [277, 29] width 38 height 21
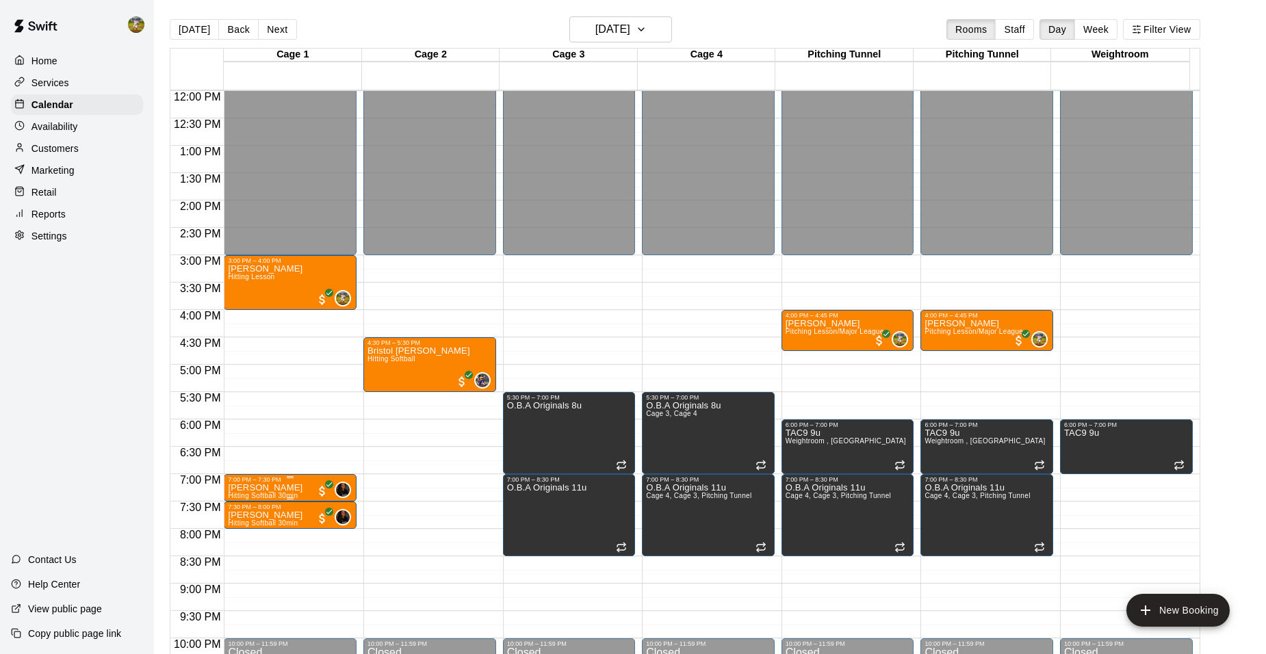
scroll to position [625, 0]
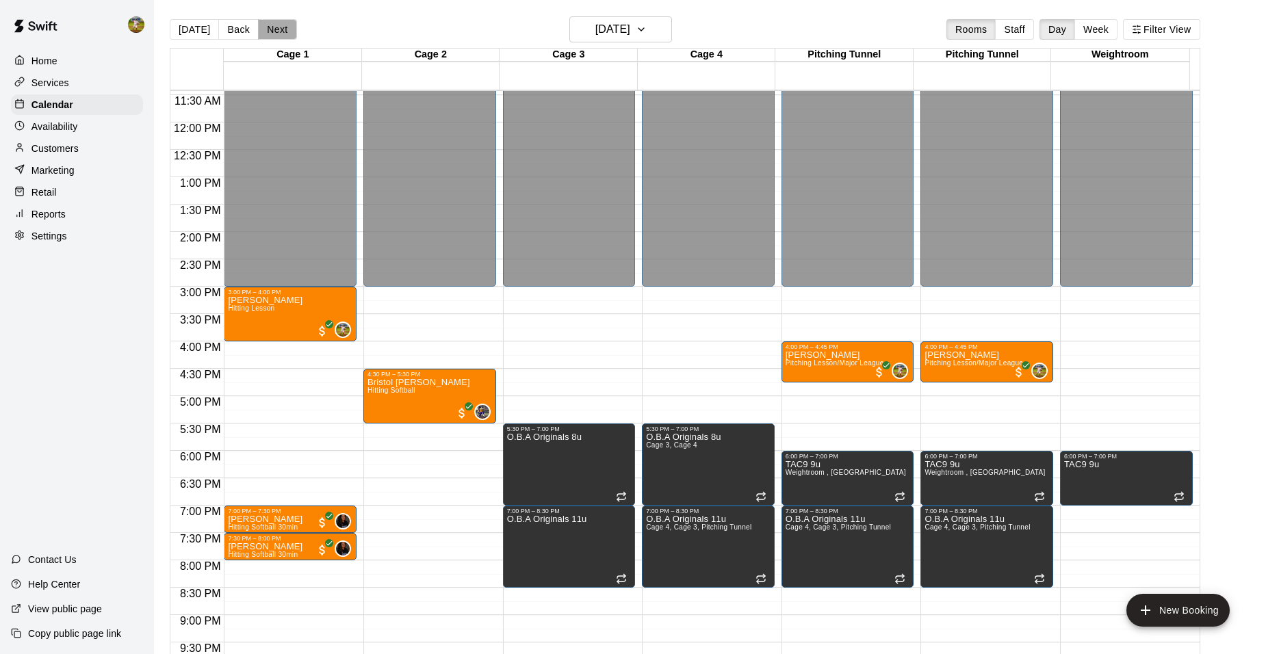
click at [264, 26] on button "Next" at bounding box center [277, 29] width 38 height 21
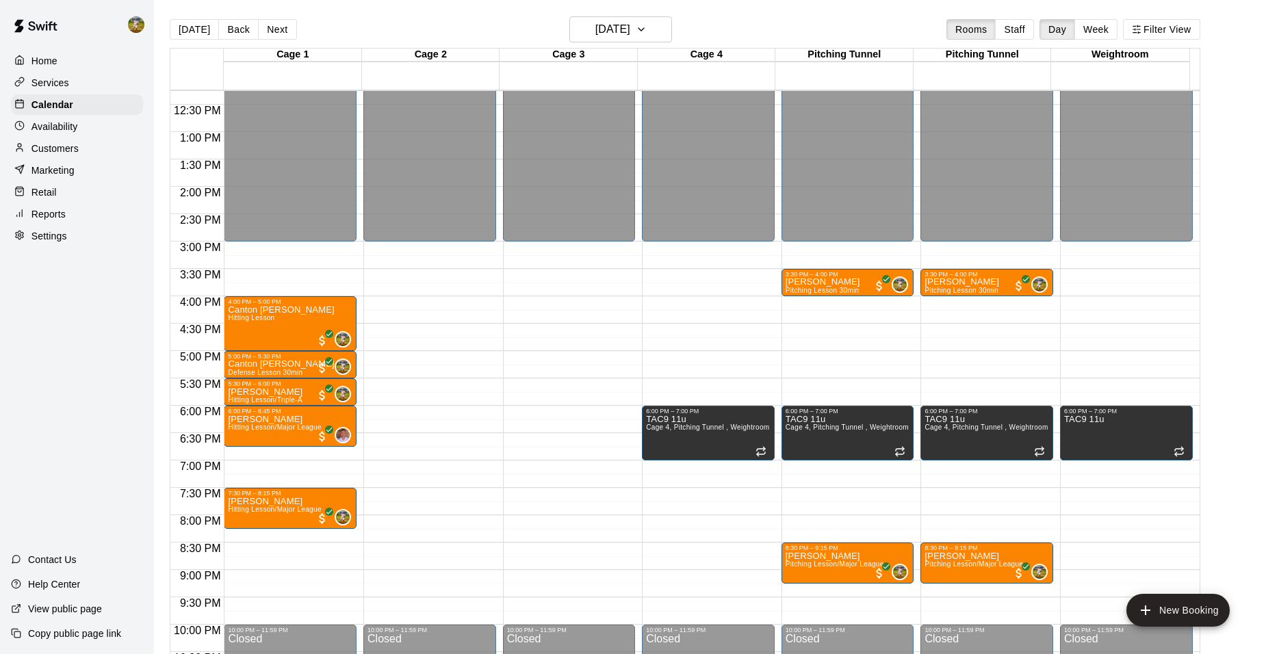
scroll to position [694, 0]
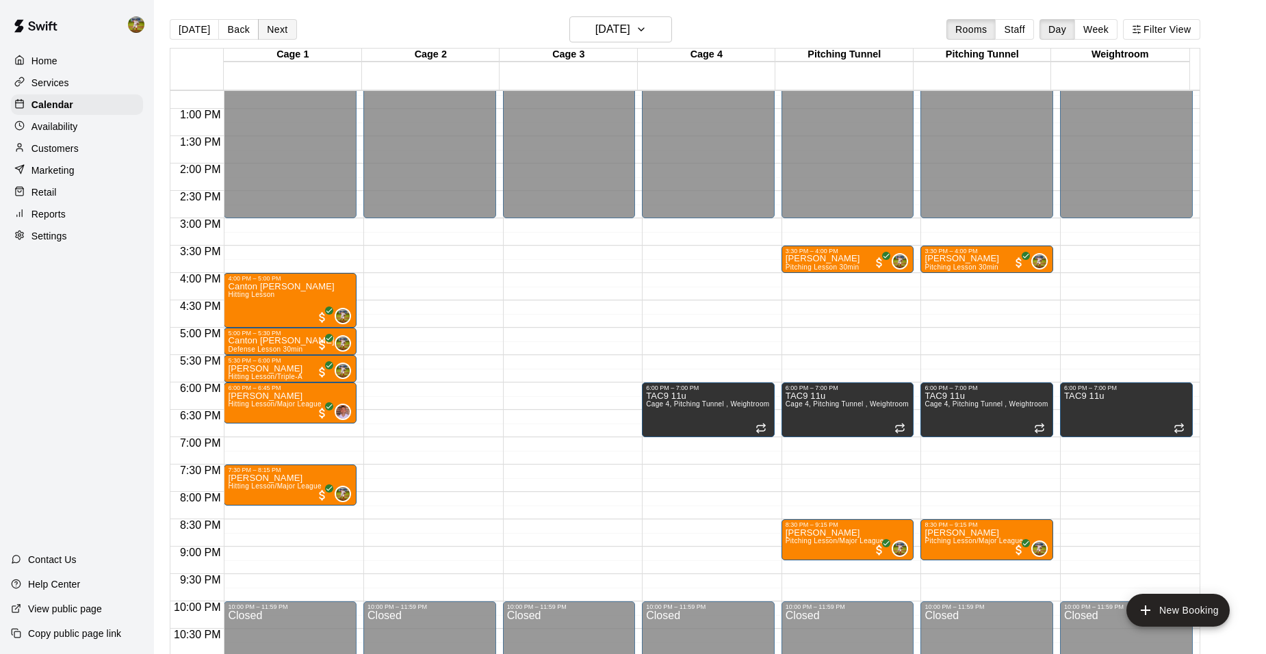
click at [276, 31] on button "Next" at bounding box center [277, 29] width 38 height 21
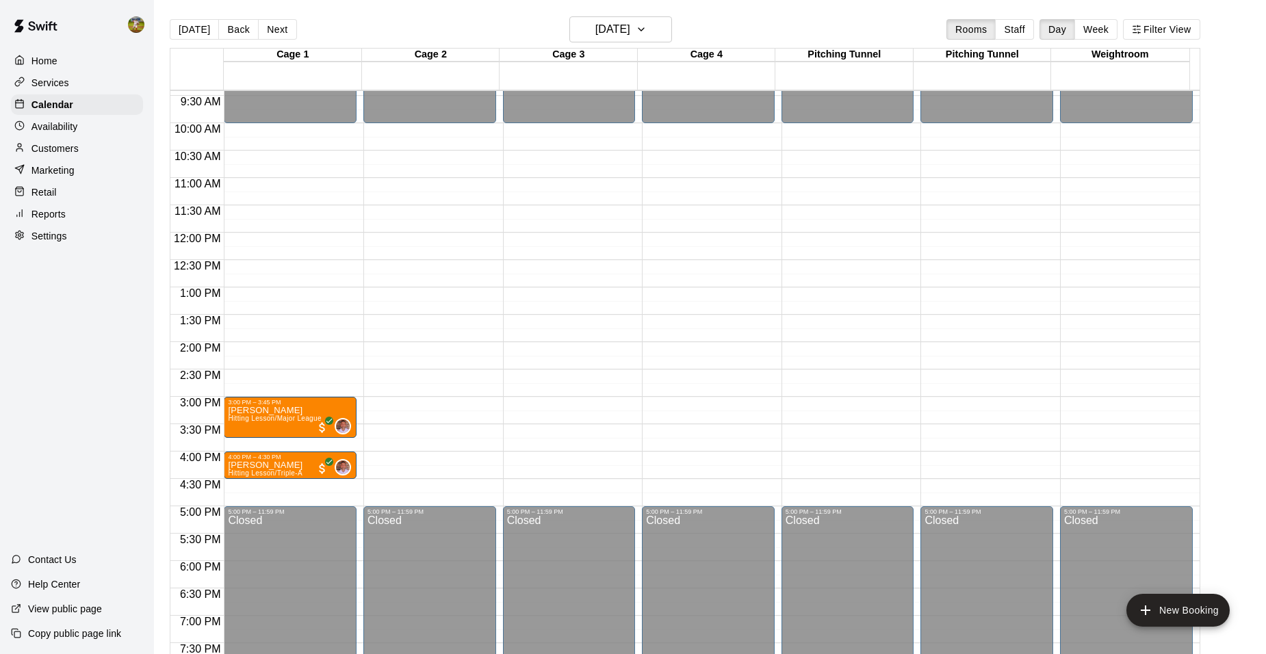
scroll to position [420, 0]
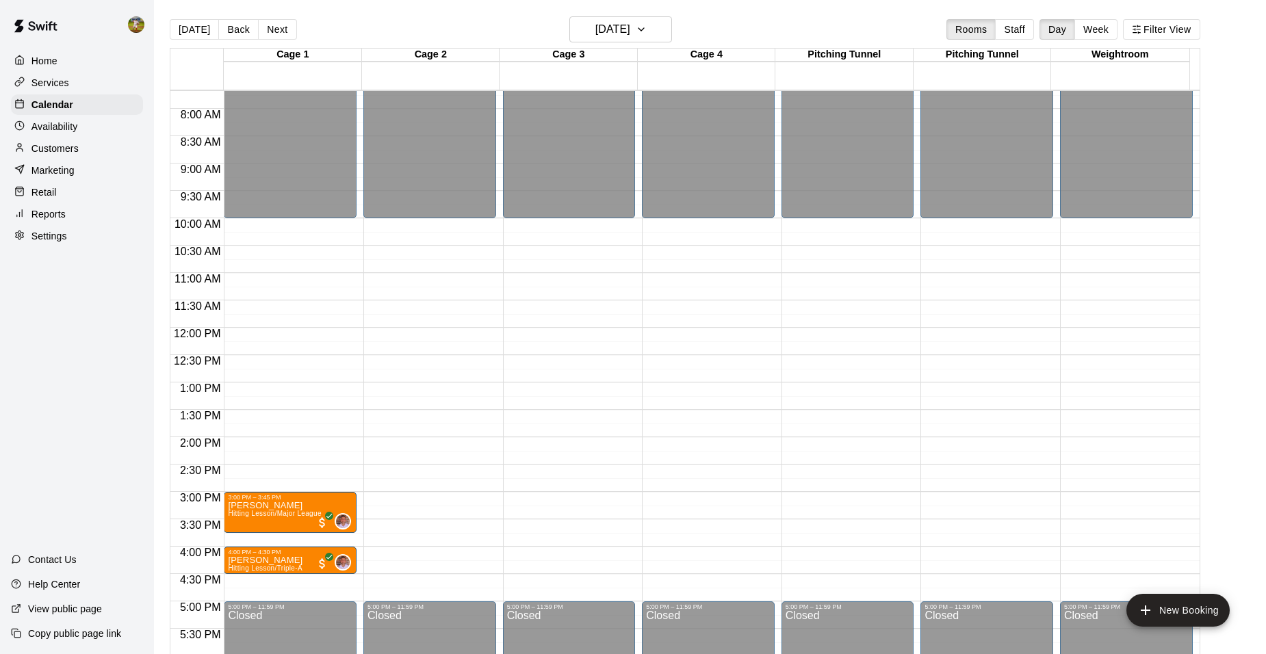
click at [92, 151] on div "Customers" at bounding box center [77, 148] width 132 height 21
